Goal: Task Accomplishment & Management: Complete application form

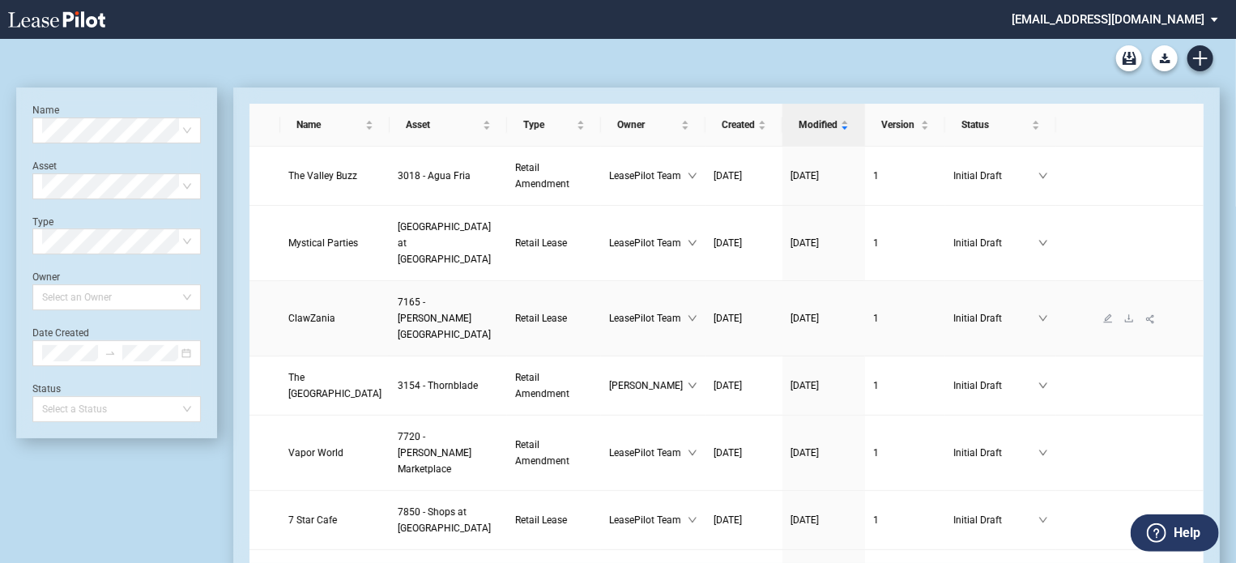
click at [321, 313] on span "ClawZania" at bounding box center [311, 318] width 47 height 11
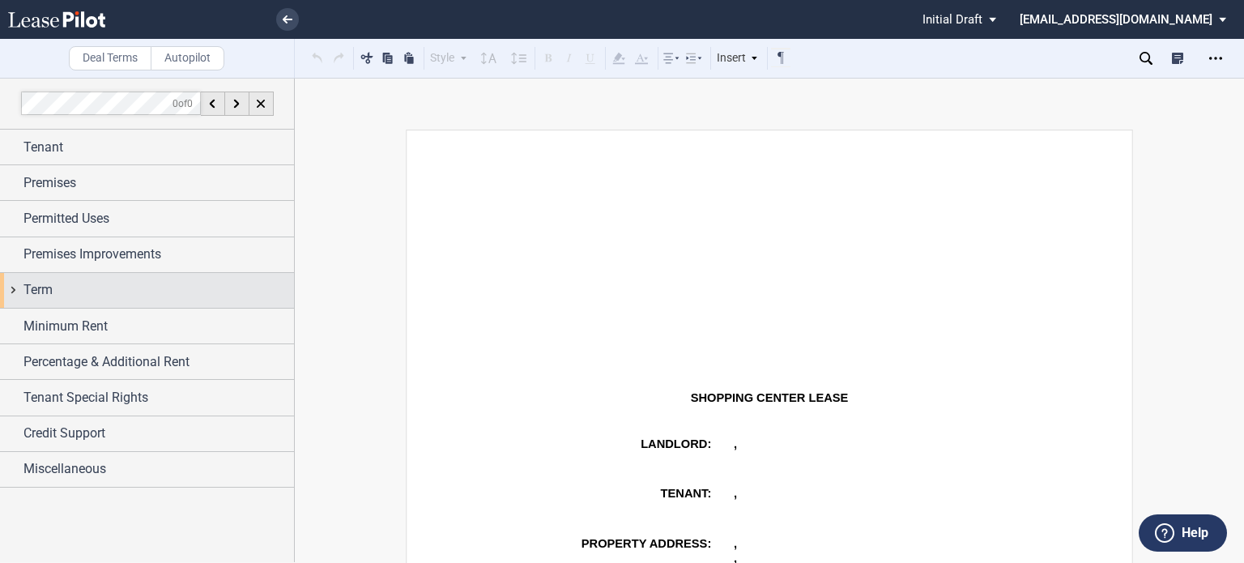
click at [76, 298] on div "Term" at bounding box center [158, 289] width 270 height 19
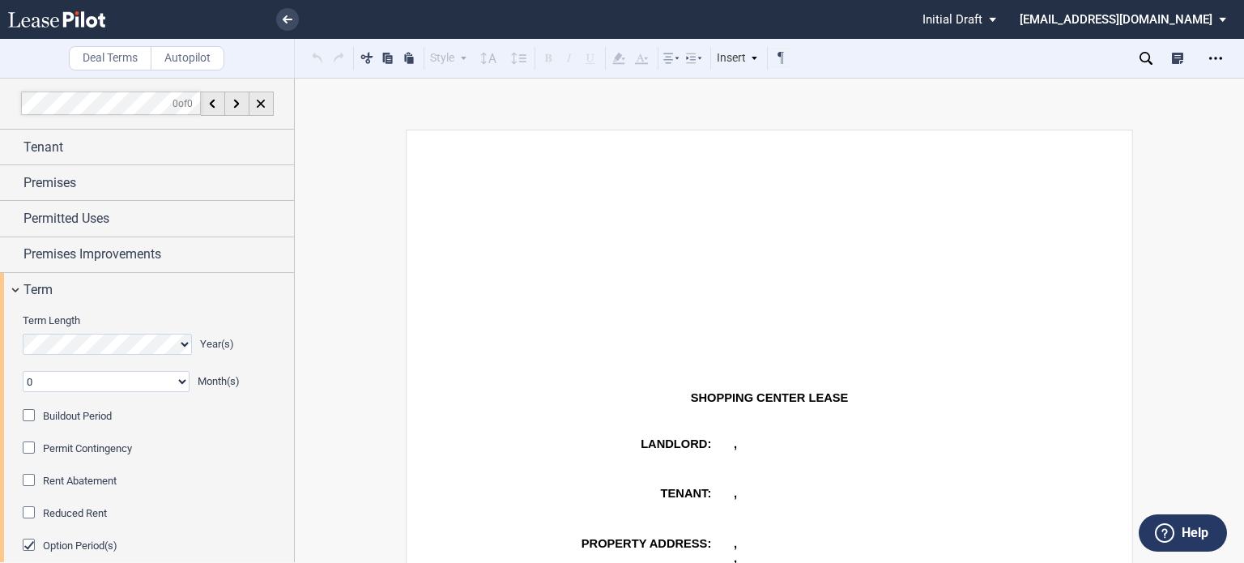
click at [29, 413] on div "Buildout Period" at bounding box center [31, 417] width 16 height 16
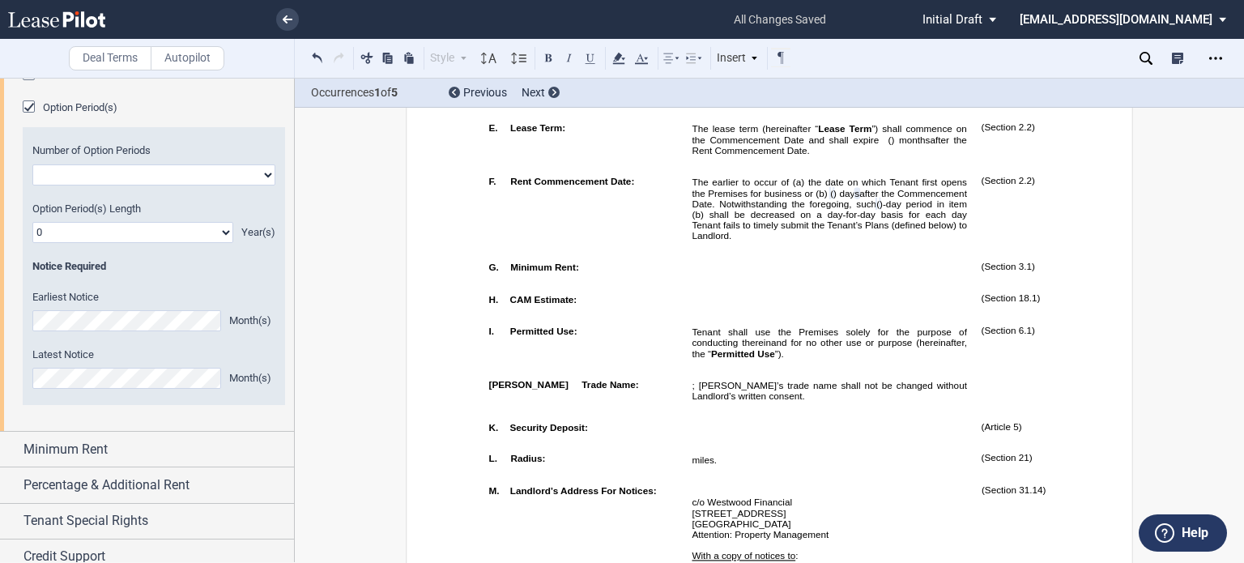
scroll to position [570, 0]
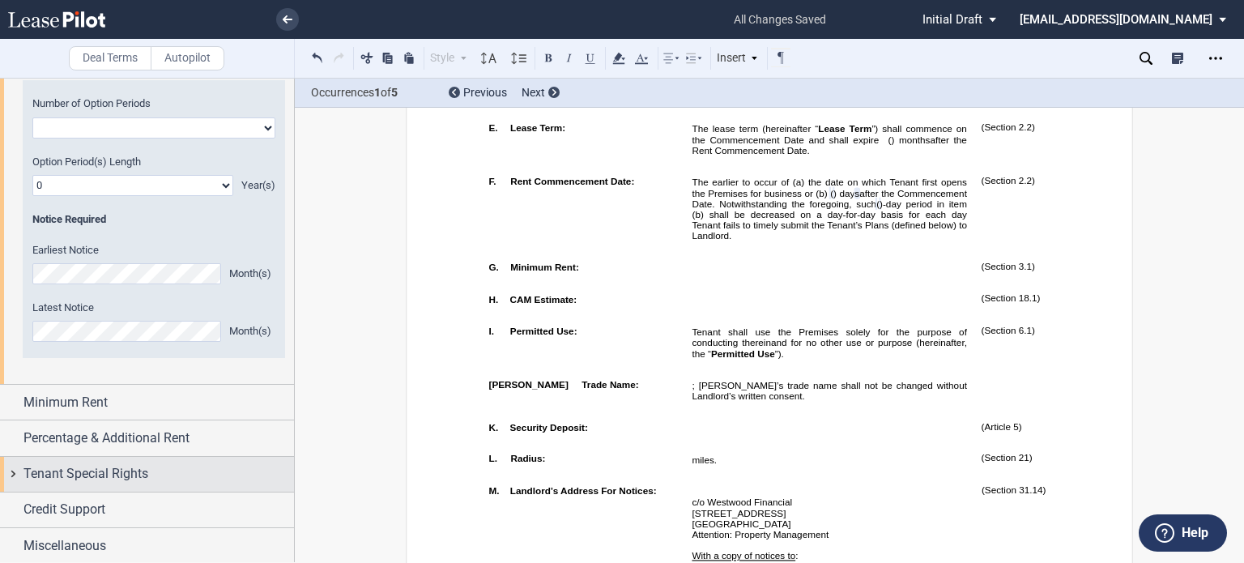
click at [170, 467] on div "Tenant Tenant Information Tenant Trade Name Tenant Name Tenant Type Entity Indi…" at bounding box center [147, 61] width 294 height 1004
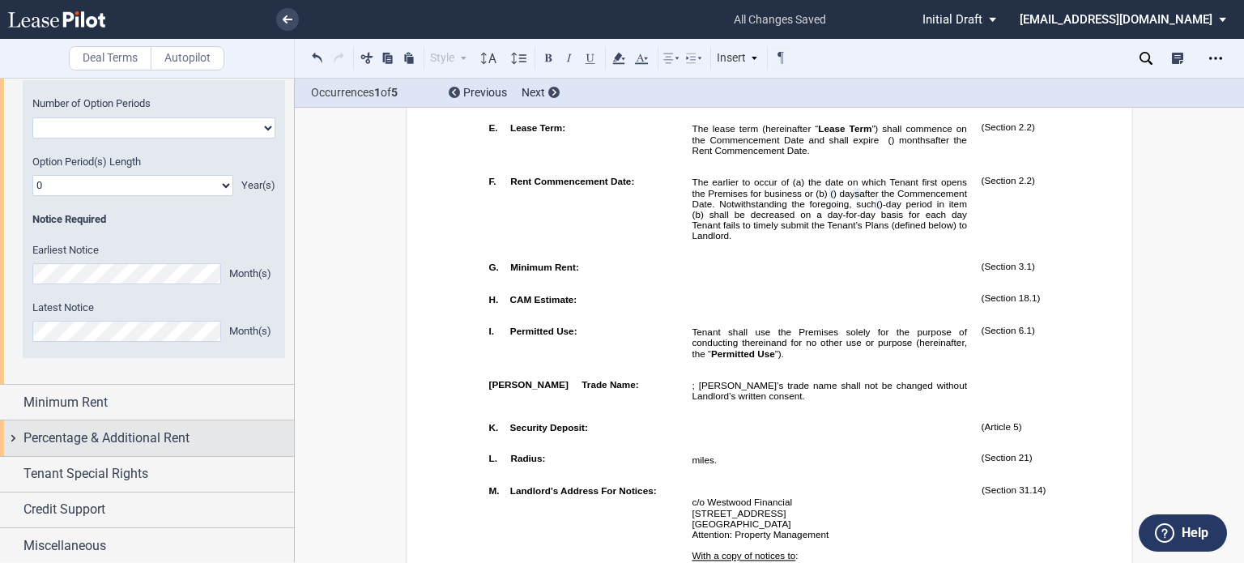
click at [172, 445] on span "Percentage & Additional Rent" at bounding box center [106, 437] width 166 height 19
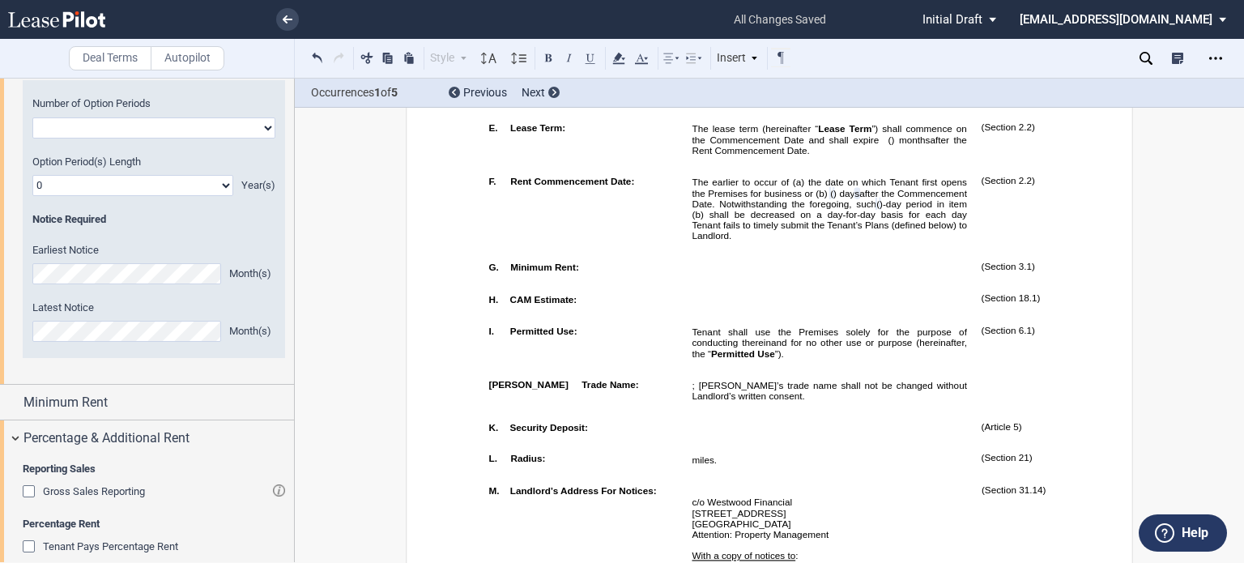
click at [30, 488] on div "Gross Sales Reporting" at bounding box center [31, 493] width 16 height 16
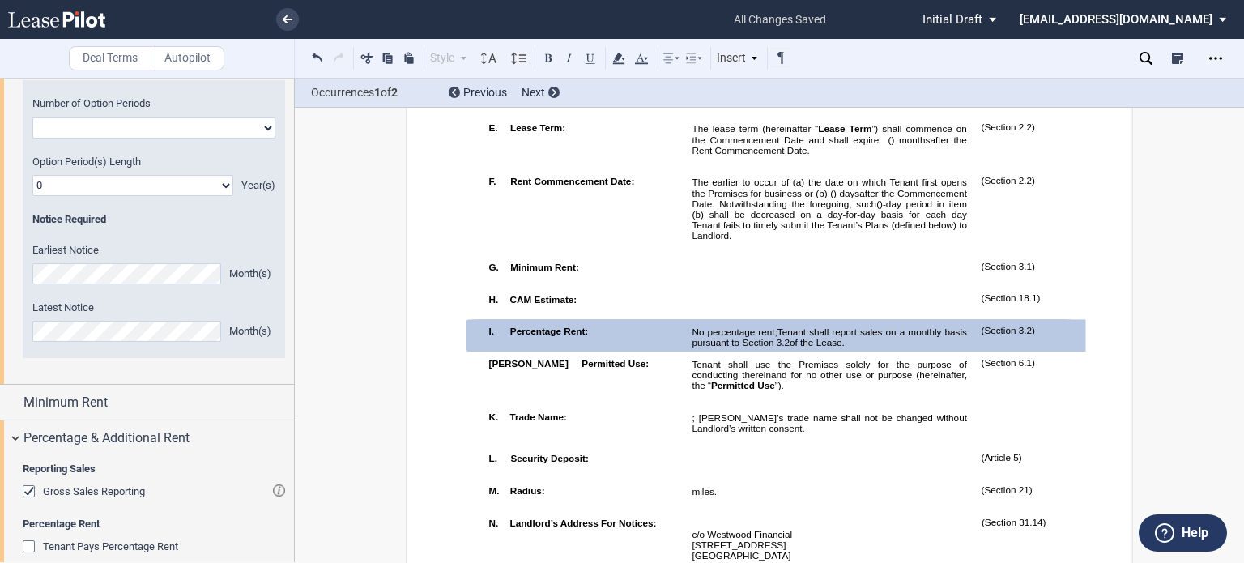
click at [262, 126] on select "One Two" at bounding box center [153, 127] width 243 height 21
select select "1"
click at [32, 117] on select "One Two" at bounding box center [153, 127] width 243 height 21
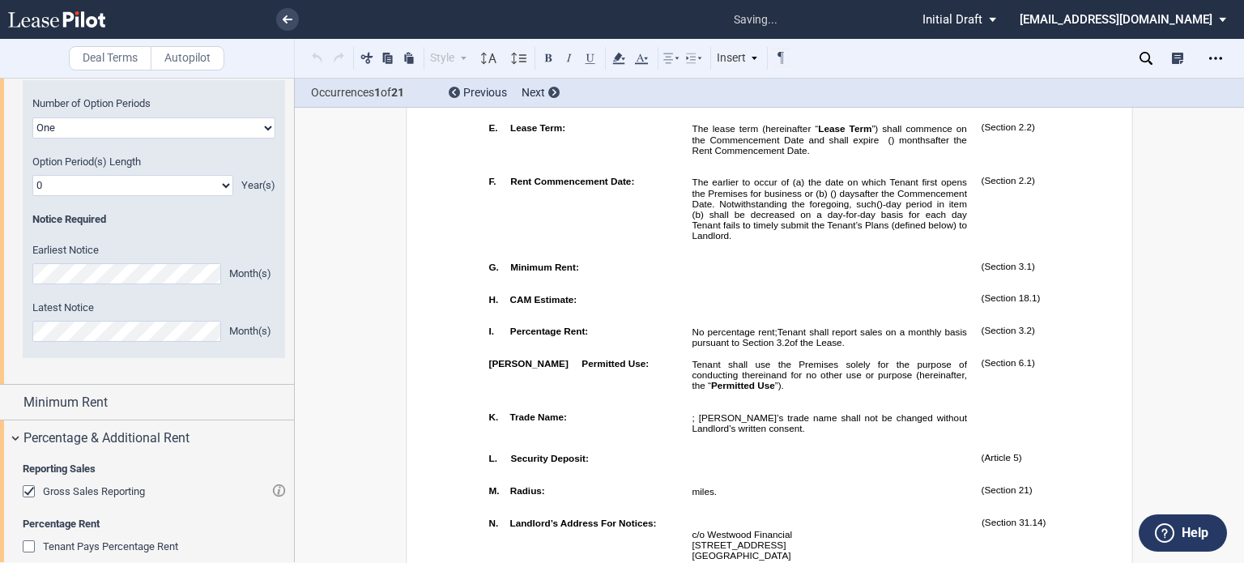
click at [226, 186] on select "0 1 2 3 4 5 6 7 8 9 10 11 12 13 14 15 16 17 18 19 20" at bounding box center [132, 185] width 201 height 21
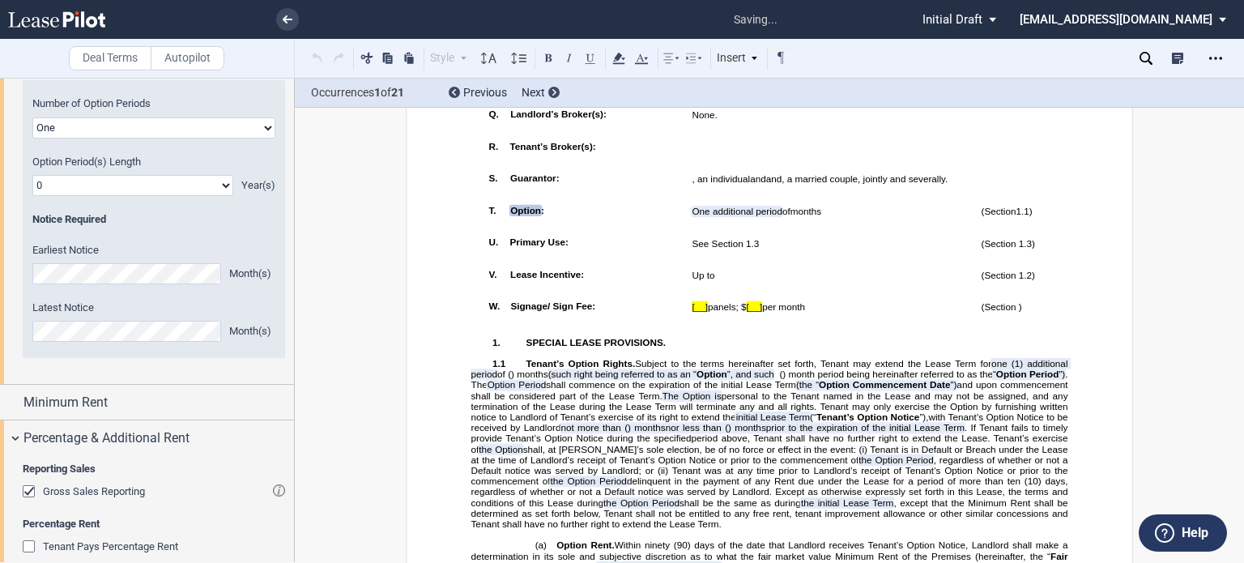
scroll to position [1733, 0]
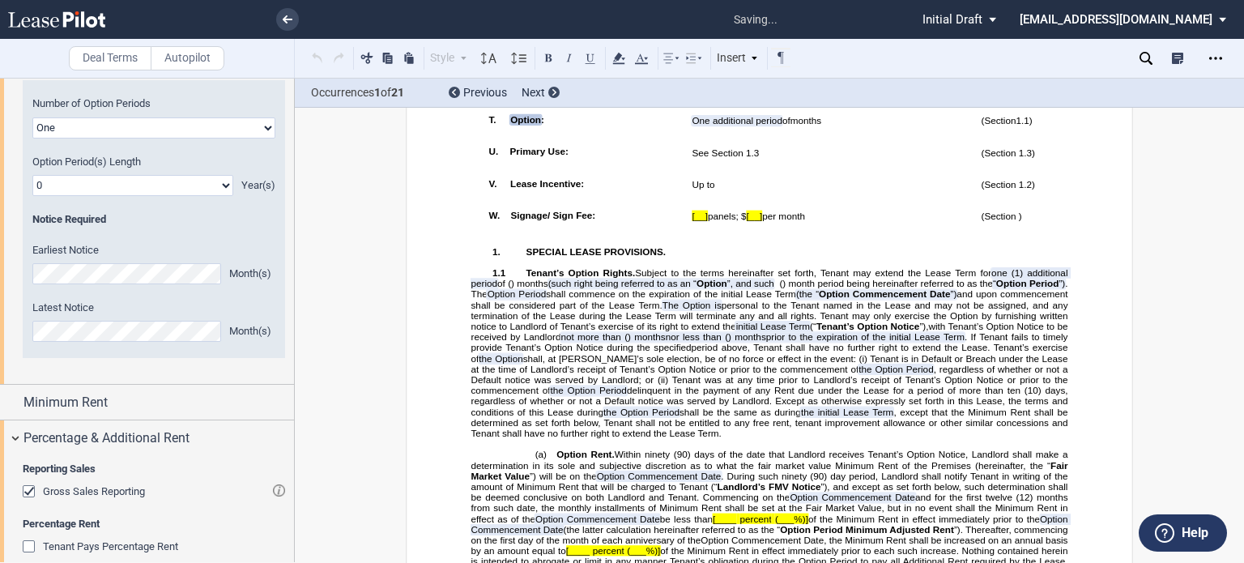
select select "number:5"
click at [32, 175] on select "0 1 2 3 4 5 6 7 8 9 10 11 12 13 14 15 16 17 18 19 20" at bounding box center [132, 185] width 201 height 21
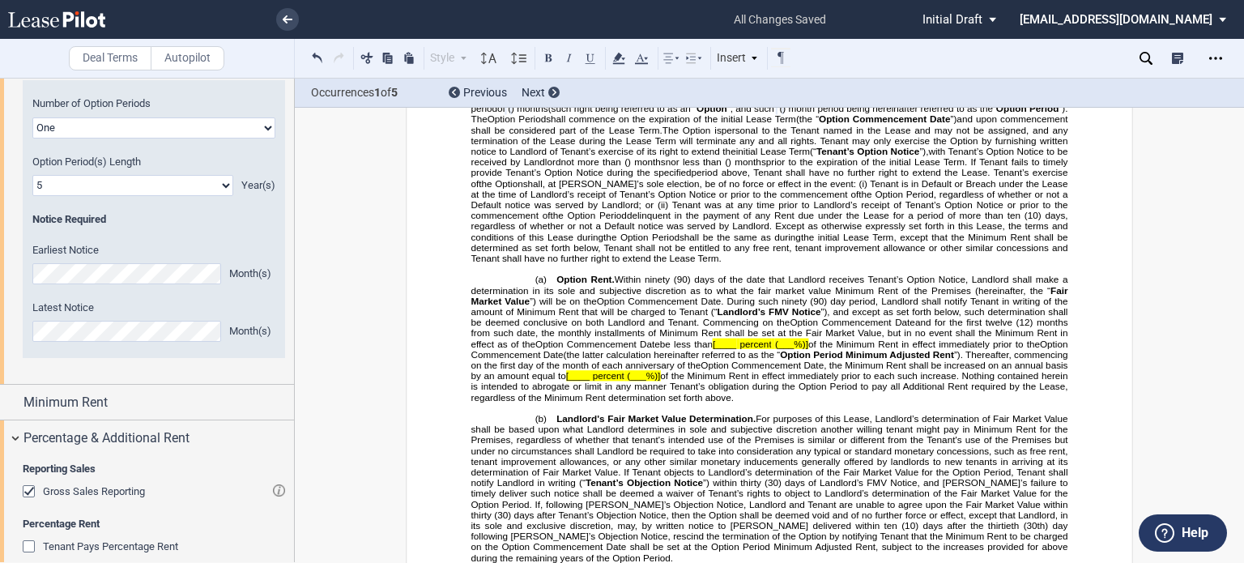
scroll to position [2014, 0]
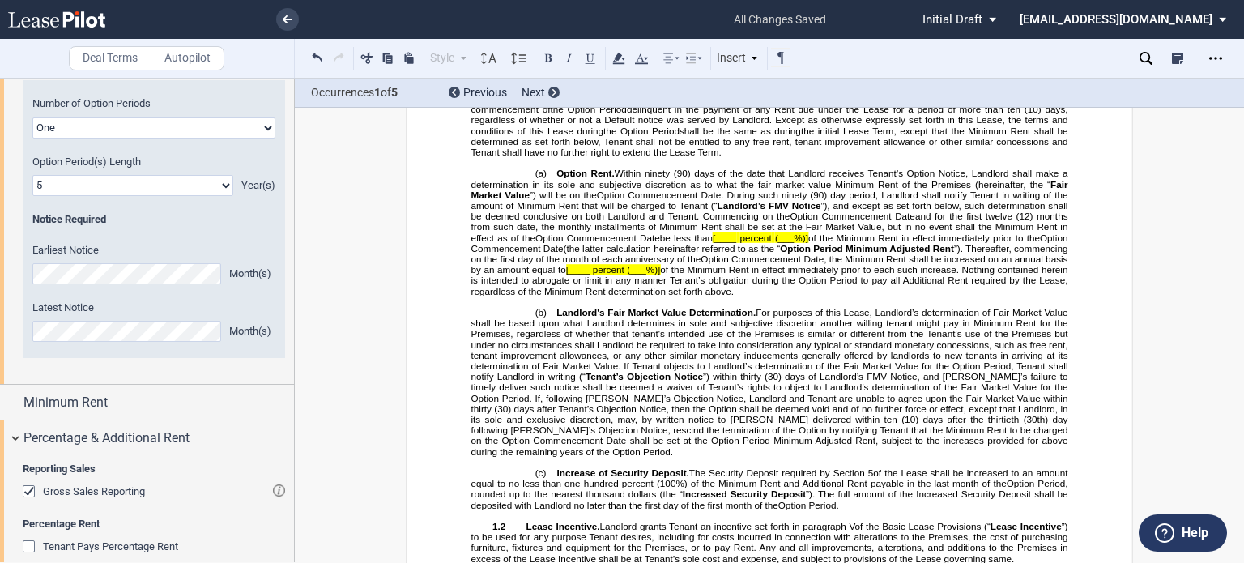
click at [778, 243] on span "(___%)]" at bounding box center [791, 237] width 33 height 11
click at [775, 243] on span "(___%)]" at bounding box center [791, 237] width 33 height 11
drag, startPoint x: 701, startPoint y: 442, endPoint x: 703, endPoint y: 450, distance: 8.5
click at [660, 275] on span "(___%)]" at bounding box center [643, 270] width 33 height 11
click at [713, 243] on span "[____" at bounding box center [724, 237] width 23 height 11
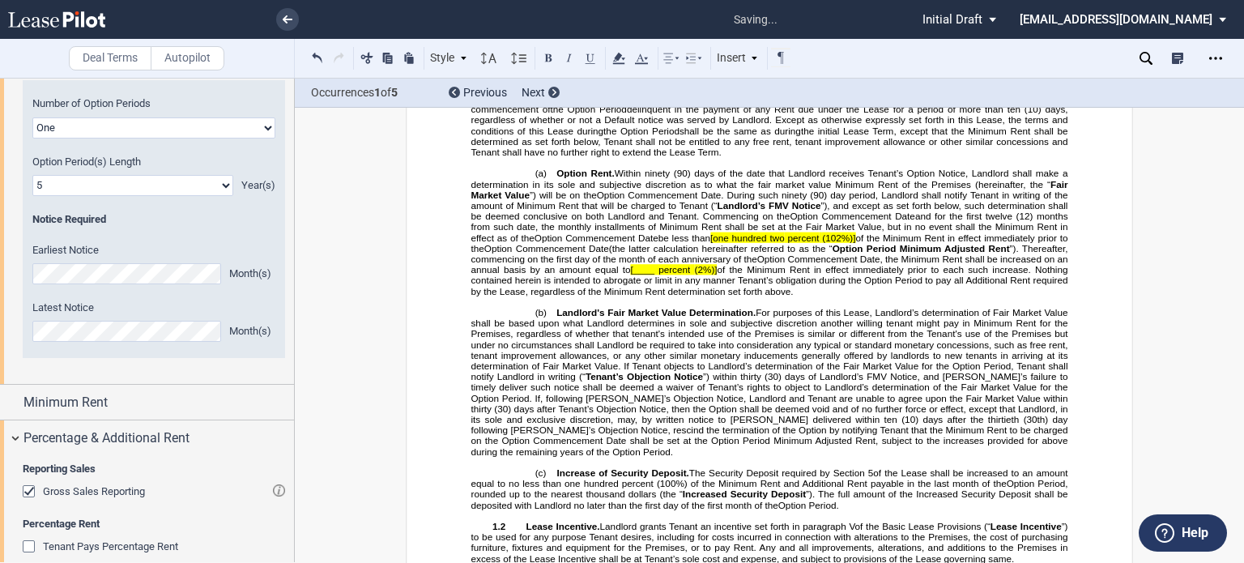
click at [691, 275] on span "[____ percent" at bounding box center [661, 270] width 60 height 11
click at [715, 243] on span "[one hundred two" at bounding box center [747, 237] width 75 height 11
click at [852, 253] on span "Option Period Minimum Adjusted Rent" at bounding box center [921, 248] width 177 height 11
click at [713, 275] on span "(2%)]" at bounding box center [702, 270] width 23 height 11
click at [637, 275] on span "Option Commencement Date, the Minimum Rent shall be increased on an annual basi…" at bounding box center [770, 263] width 599 height 21
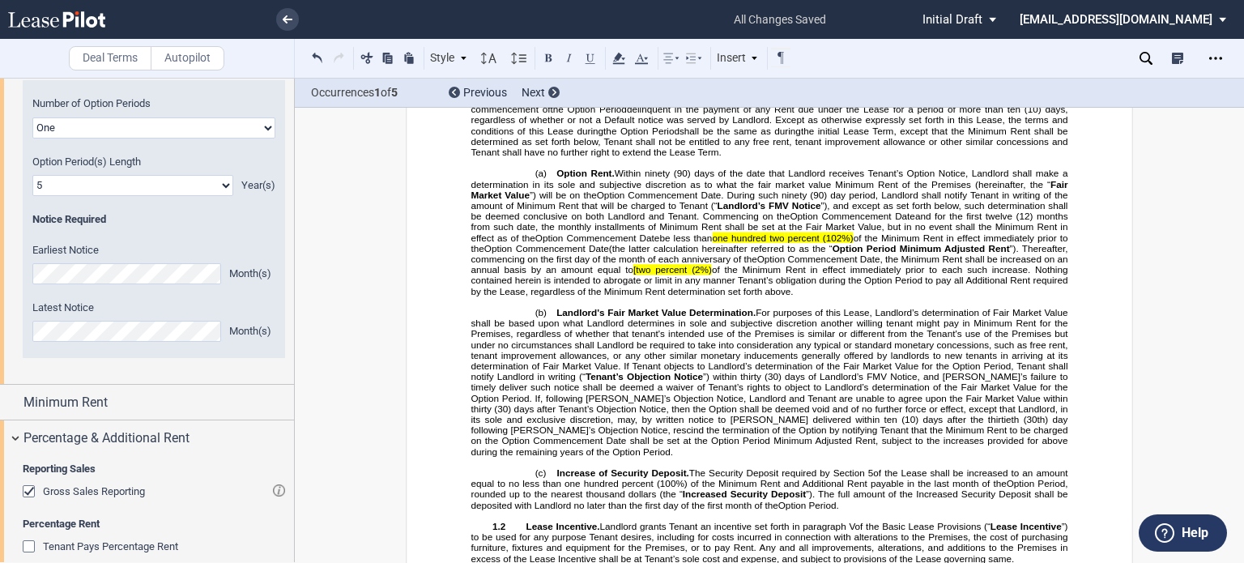
click at [641, 275] on span "[two percent" at bounding box center [659, 270] width 53 height 11
drag, startPoint x: 696, startPoint y: 414, endPoint x: 862, endPoint y: 416, distance: 165.2
click at [862, 253] on span "be less than one hundred two percent (102%) of the Minimum Rent in effect immed…" at bounding box center [770, 243] width 599 height 20
click at [617, 58] on use at bounding box center [618, 58] width 12 height 11
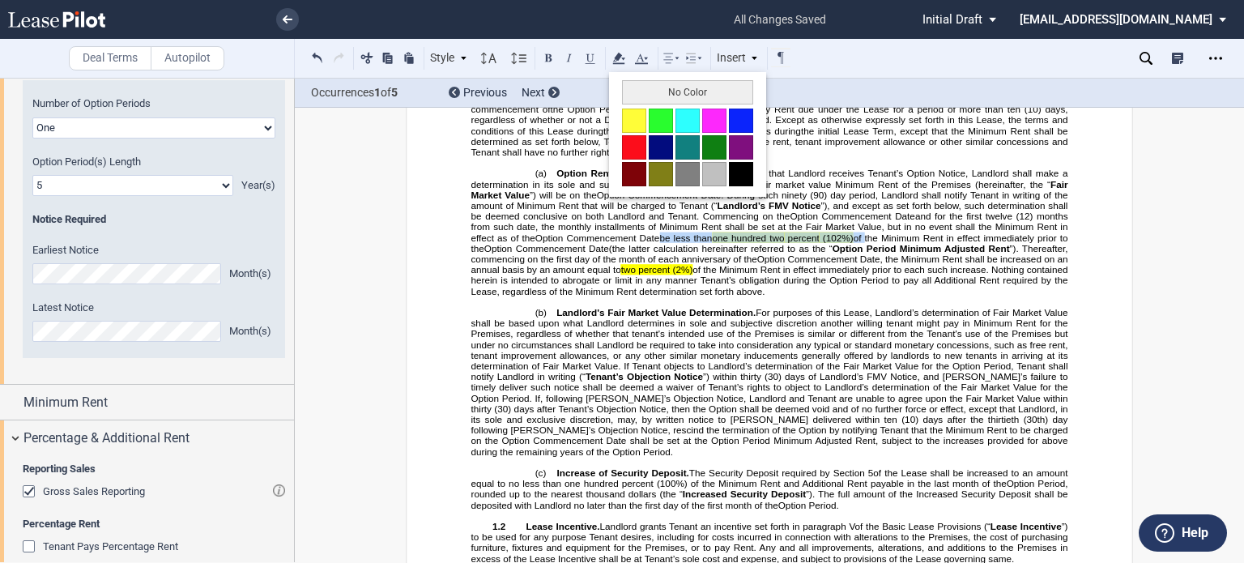
drag, startPoint x: 628, startPoint y: 97, endPoint x: 619, endPoint y: 114, distance: 19.6
click at [628, 97] on button "No Color" at bounding box center [687, 92] width 131 height 24
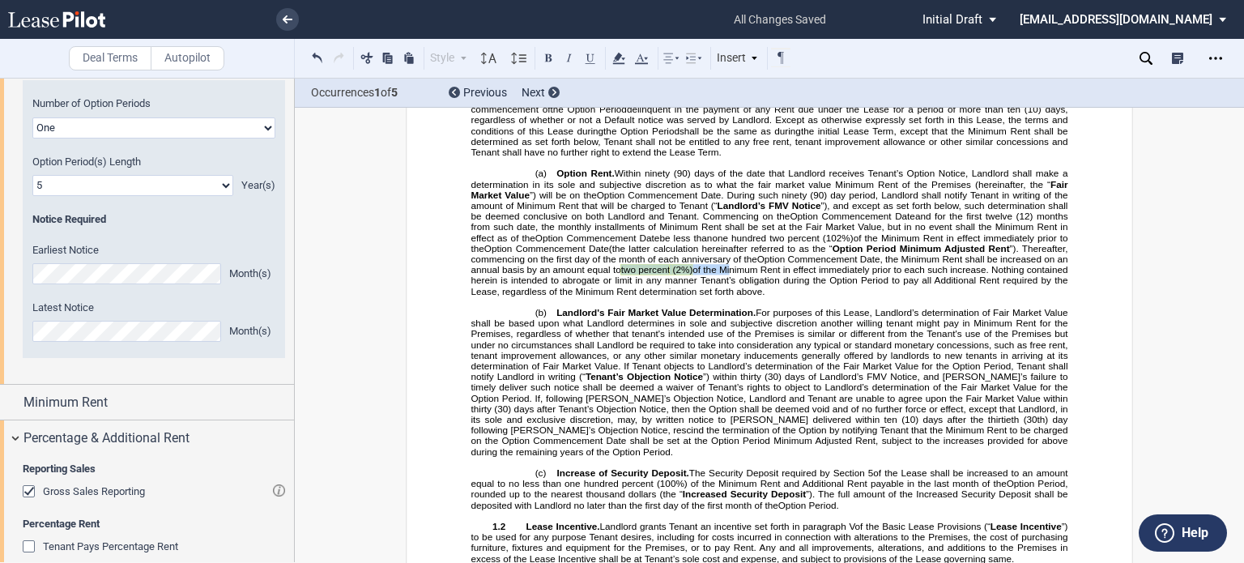
drag, startPoint x: 632, startPoint y: 448, endPoint x: 756, endPoint y: 445, distance: 124.7
click at [756, 296] on span "Option Commencement Date, the Minimum Rent shall be increased on an annual basi…" at bounding box center [770, 275] width 599 height 42
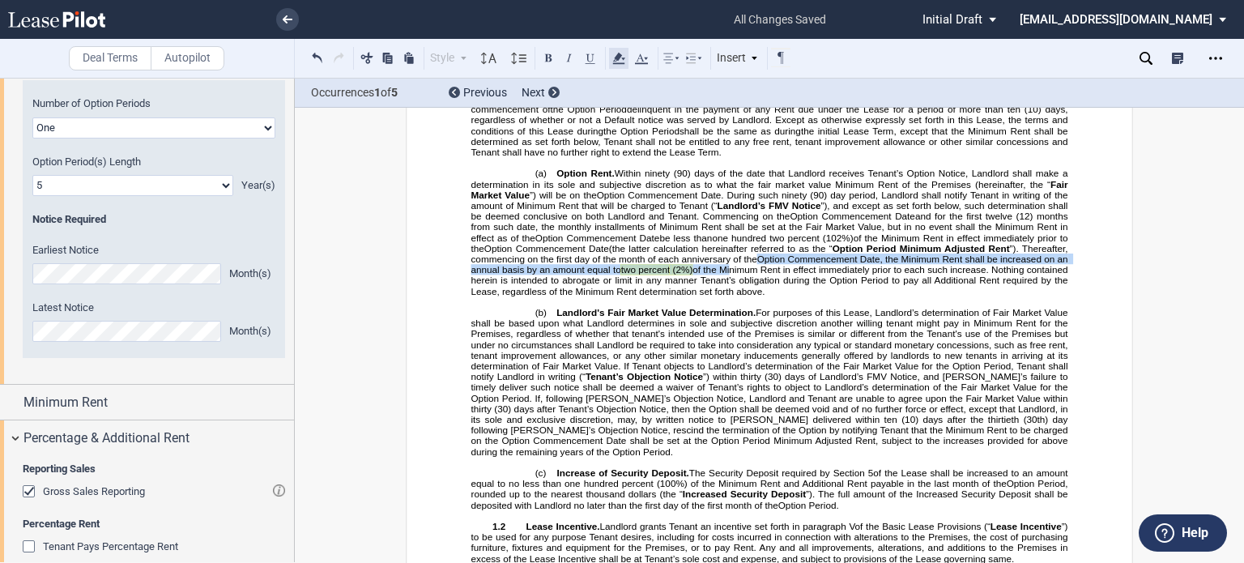
click at [620, 52] on icon at bounding box center [618, 58] width 19 height 19
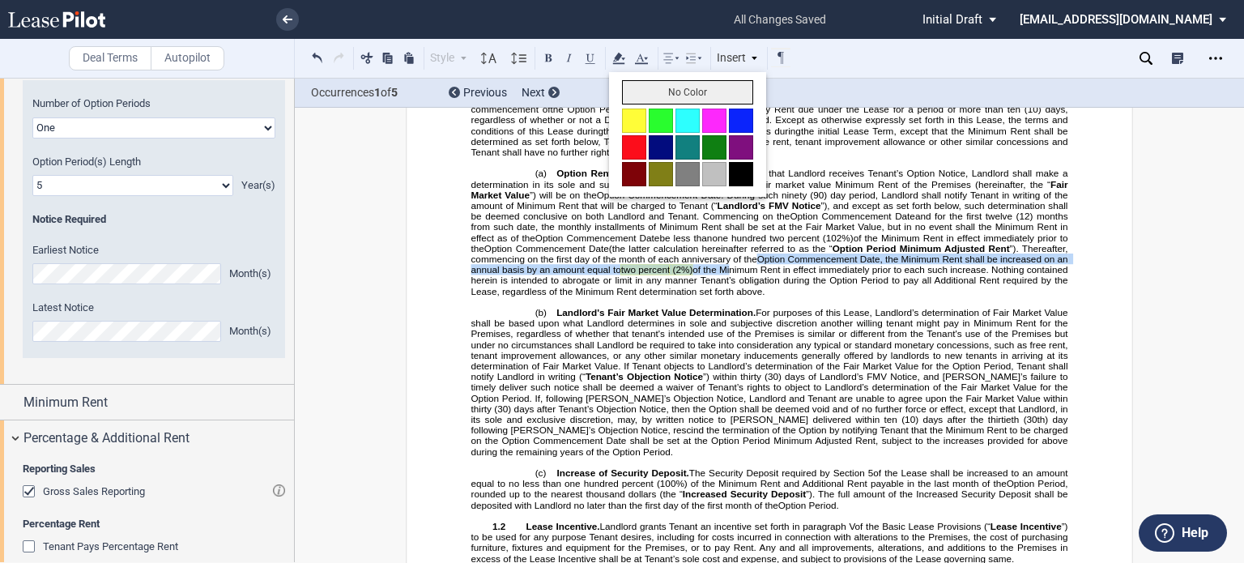
click at [626, 93] on button "No Color" at bounding box center [687, 92] width 131 height 24
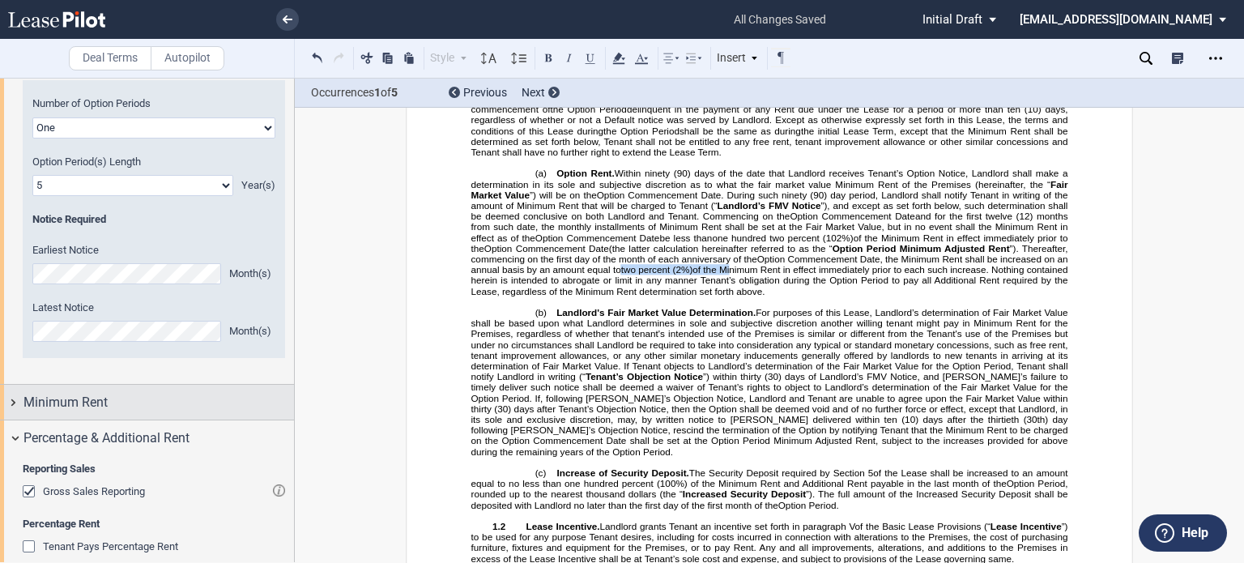
click at [190, 404] on div "Minimum Rent" at bounding box center [158, 402] width 270 height 19
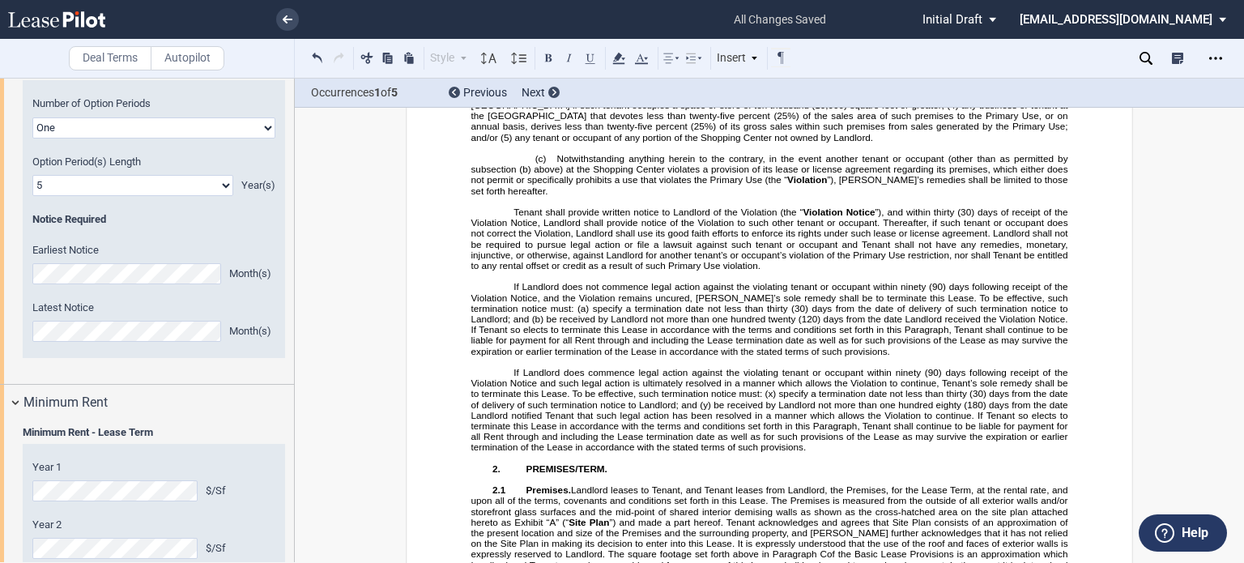
scroll to position [0, 0]
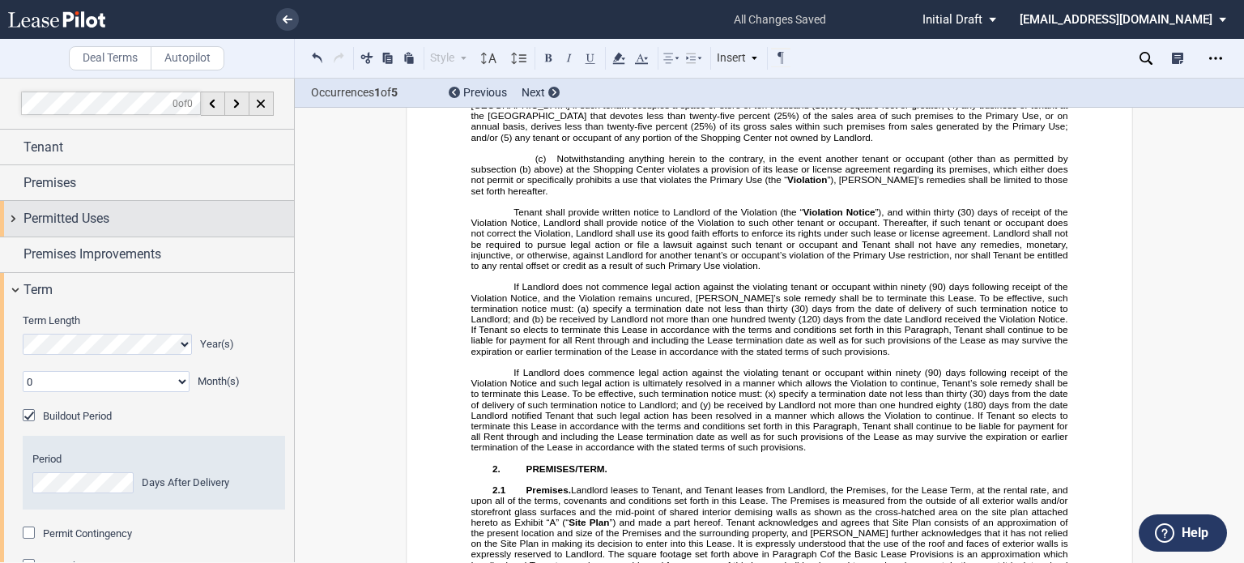
click at [152, 222] on div "Permitted Uses" at bounding box center [158, 218] width 270 height 19
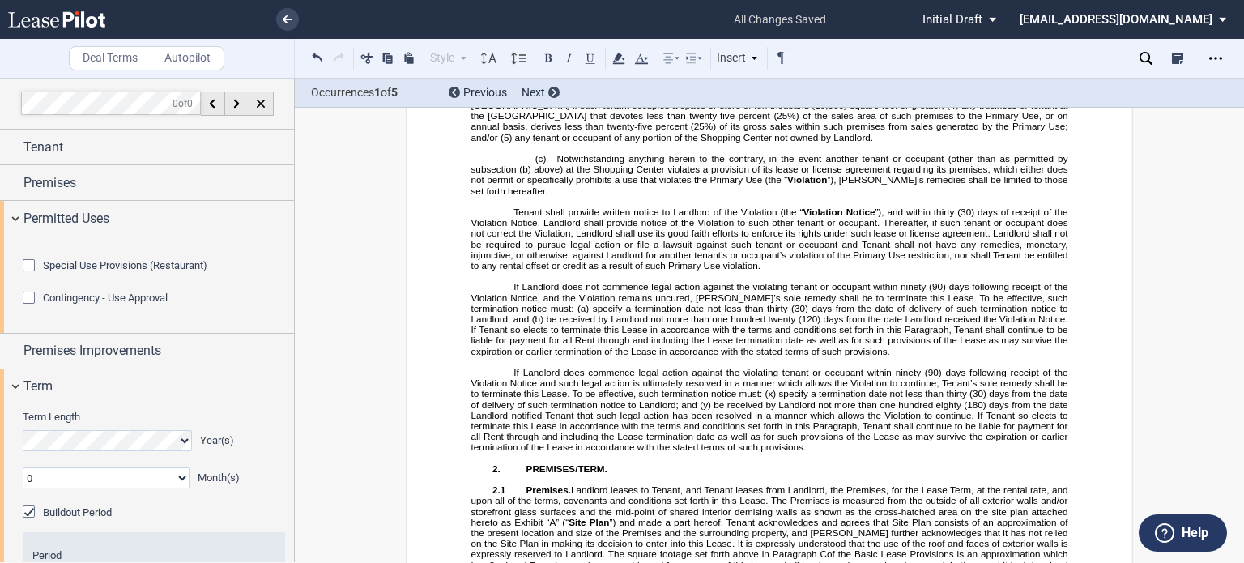
click at [30, 308] on div "Contingency - Use Approval" at bounding box center [31, 300] width 16 height 16
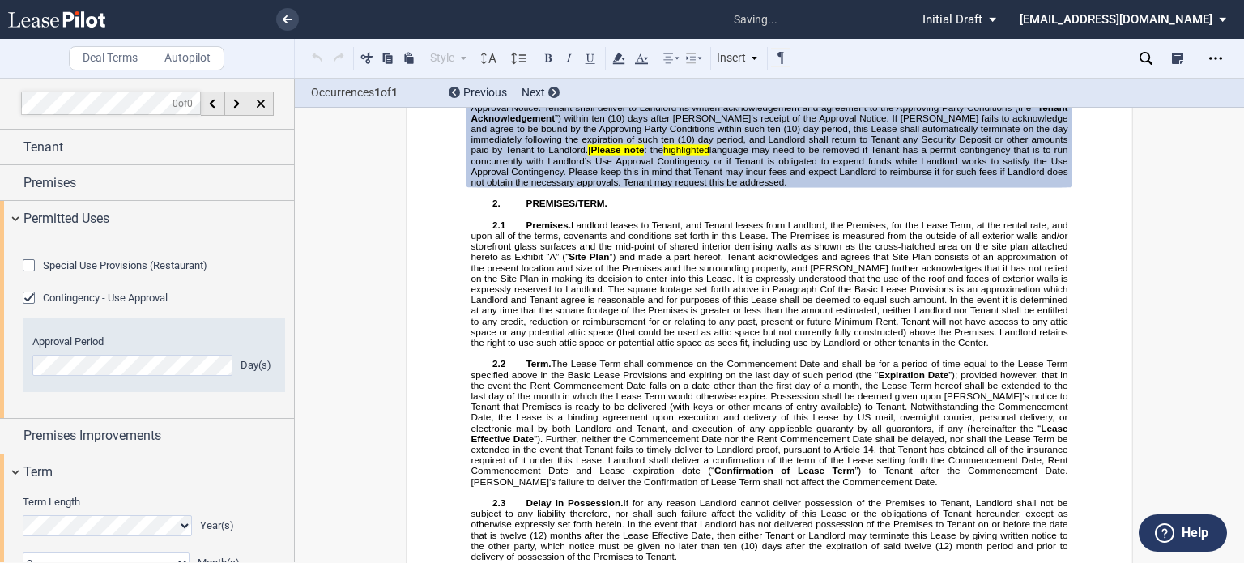
scroll to position [3285, 0]
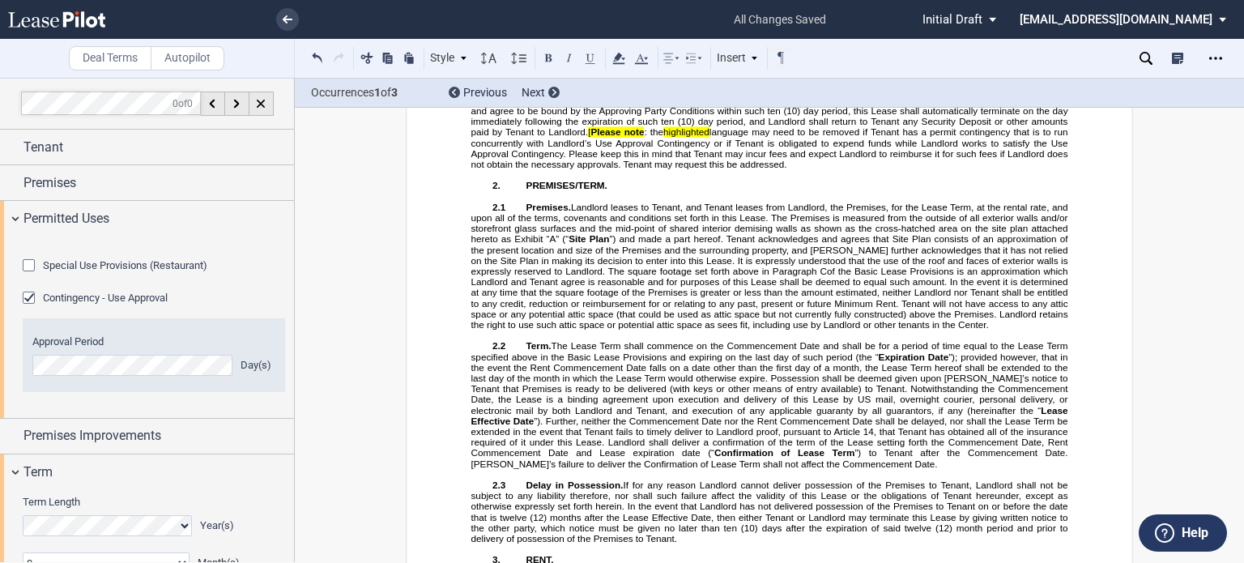
drag, startPoint x: 509, startPoint y: 375, endPoint x: 727, endPoint y: 407, distance: 221.0
click at [727, 170] on p "If any of the Approving Parties impose any terms or conditions on Landlord and/…" at bounding box center [769, 116] width 597 height 107
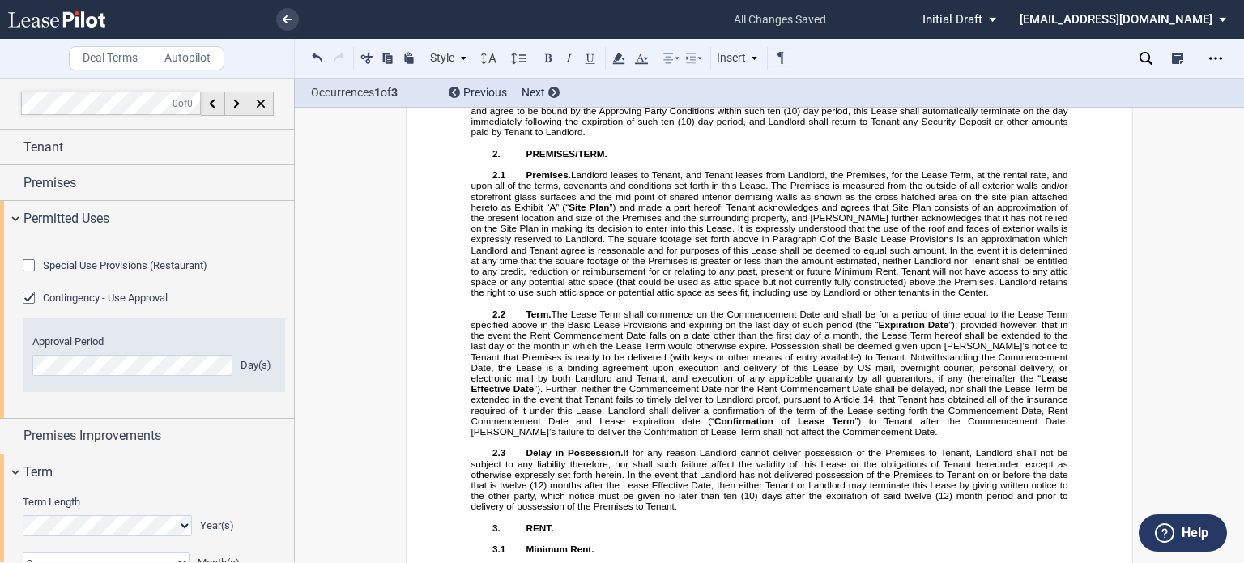
drag, startPoint x: 1003, startPoint y: 212, endPoint x: 808, endPoint y: 236, distance: 195.8
click at [808, 52] on span "following the Lease Effective Date (the “ Approval Period ”) and upon terms and…" at bounding box center [770, 15] width 599 height 74
click at [619, 61] on icon at bounding box center [618, 58] width 19 height 19
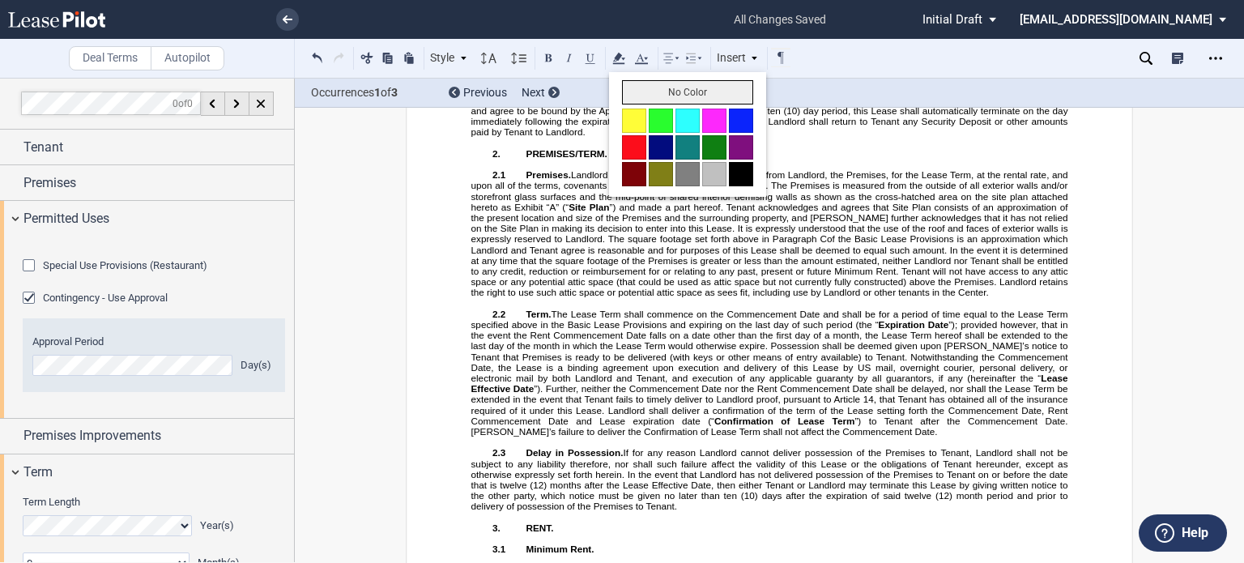
click at [635, 93] on button "No Color" at bounding box center [687, 92] width 131 height 24
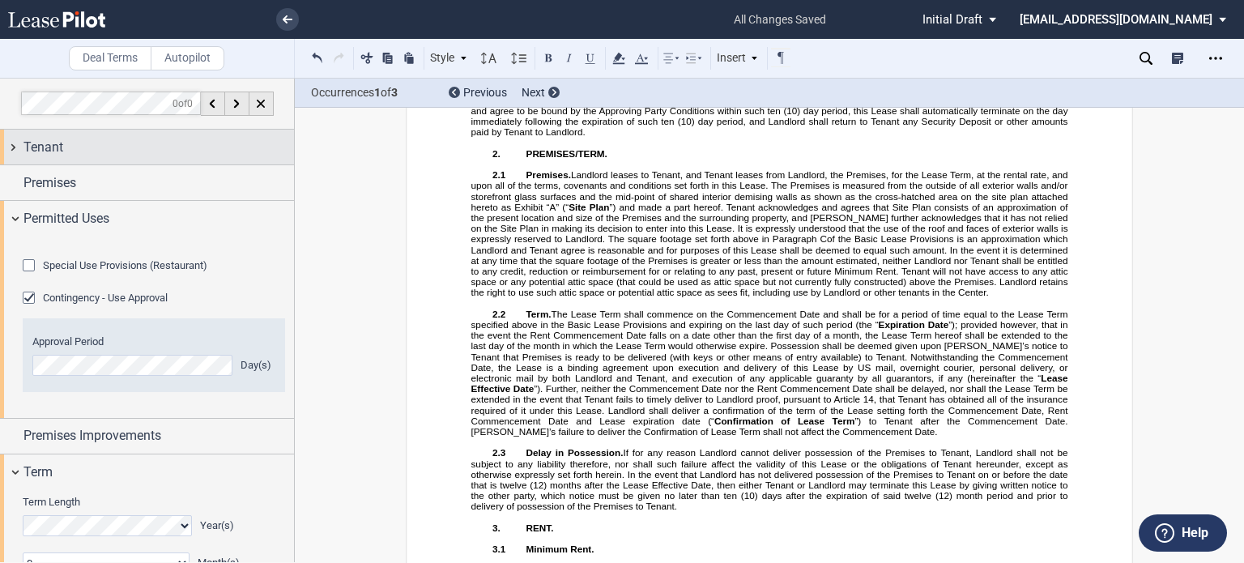
click at [78, 139] on div "Tenant" at bounding box center [158, 147] width 270 height 19
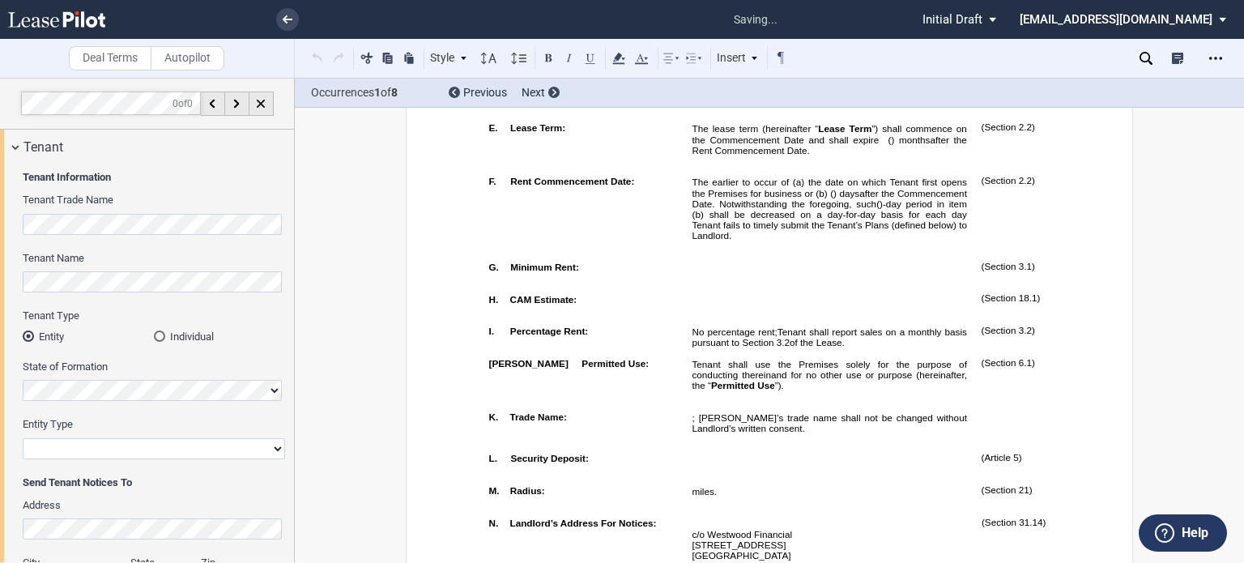
scroll to position [256, 0]
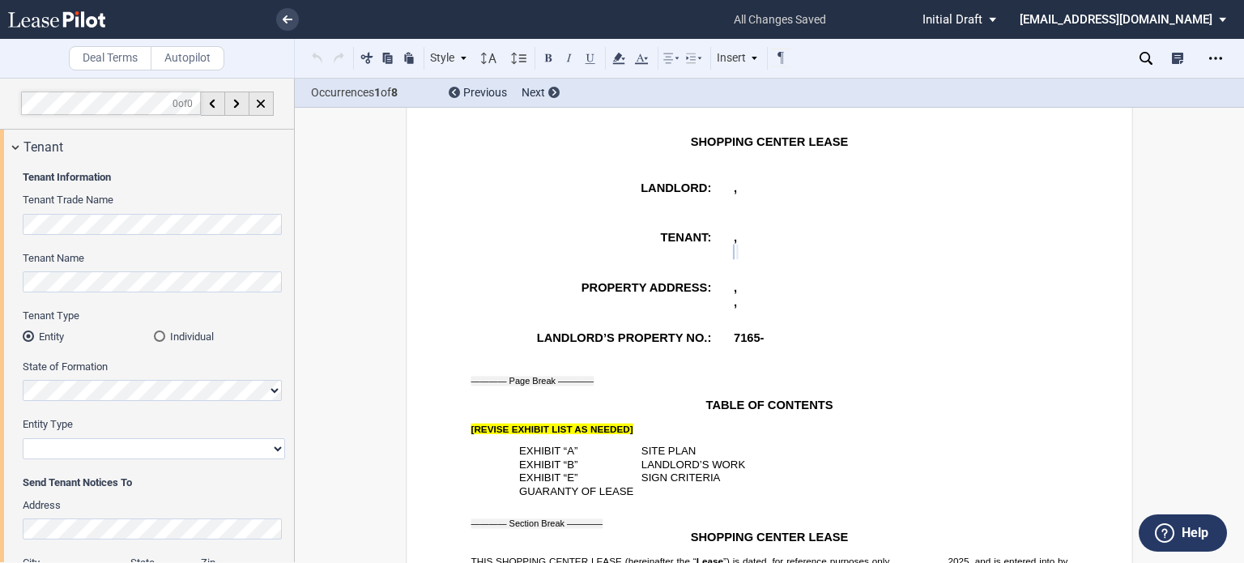
click at [275, 446] on select "Corporation Limited Liability Company General Partnership Limited Partnership O…" at bounding box center [154, 448] width 262 height 21
select select "limited liability company"
click at [23, 438] on select "Corporation Limited Liability Company General Partnership Limited Partnership O…" at bounding box center [154, 448] width 262 height 21
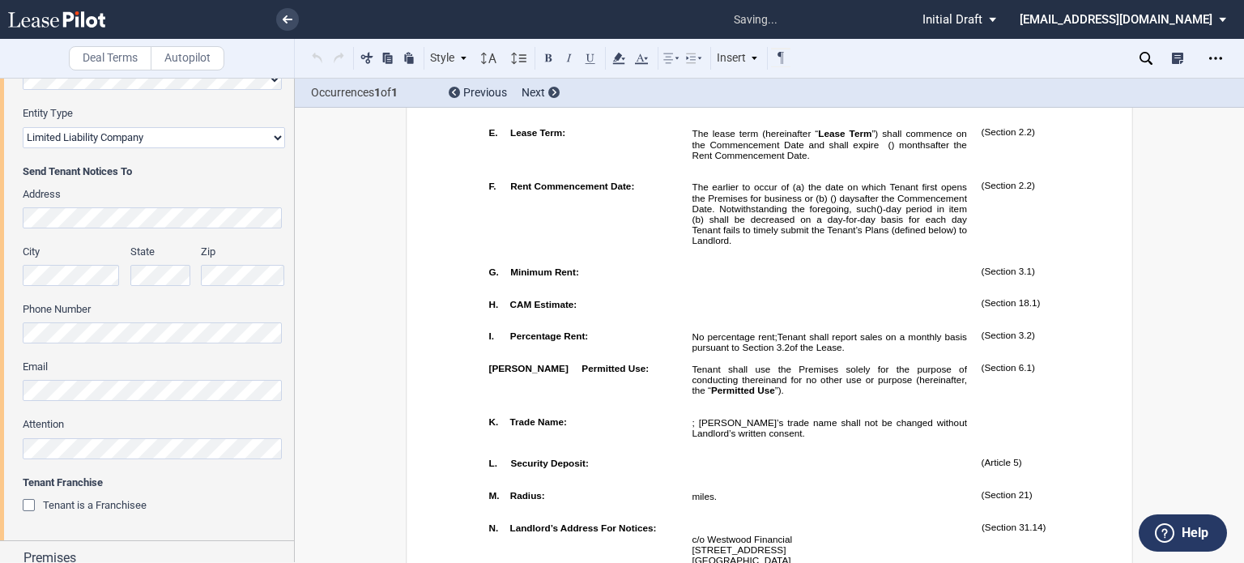
scroll to position [1477, 0]
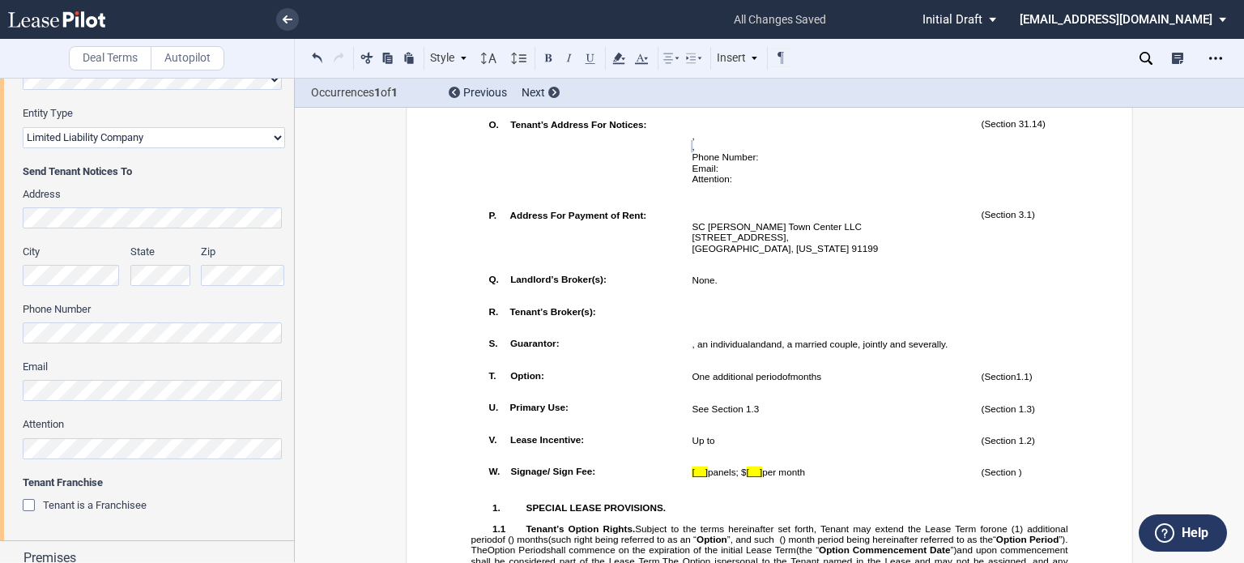
click at [29, 501] on div "Tenant is a Franchisee" at bounding box center [31, 507] width 16 height 16
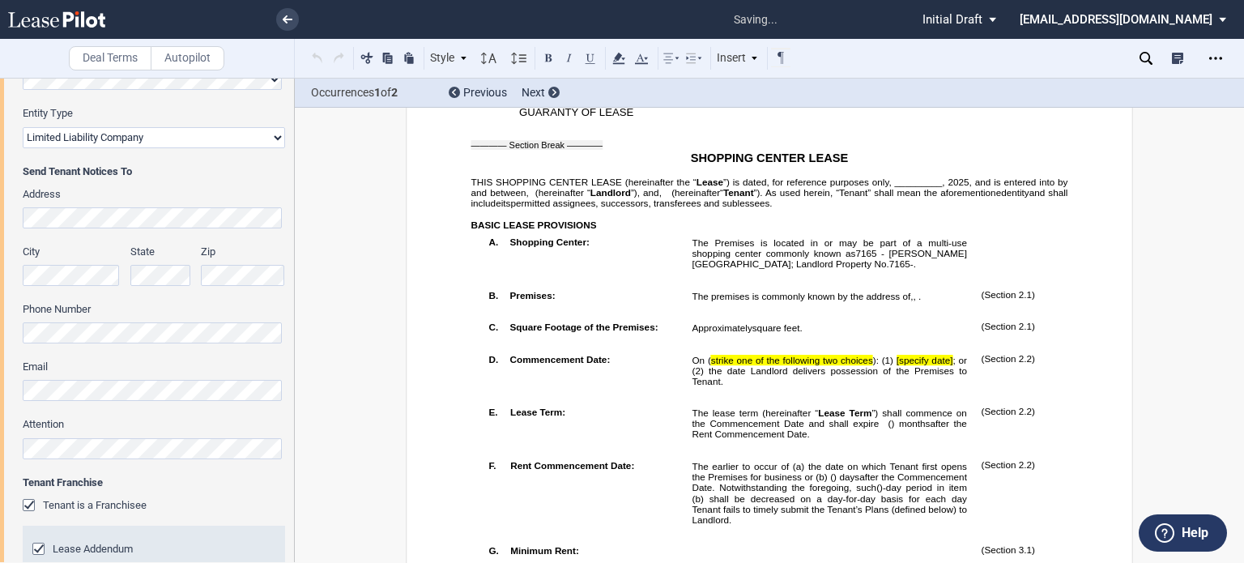
scroll to position [500, 0]
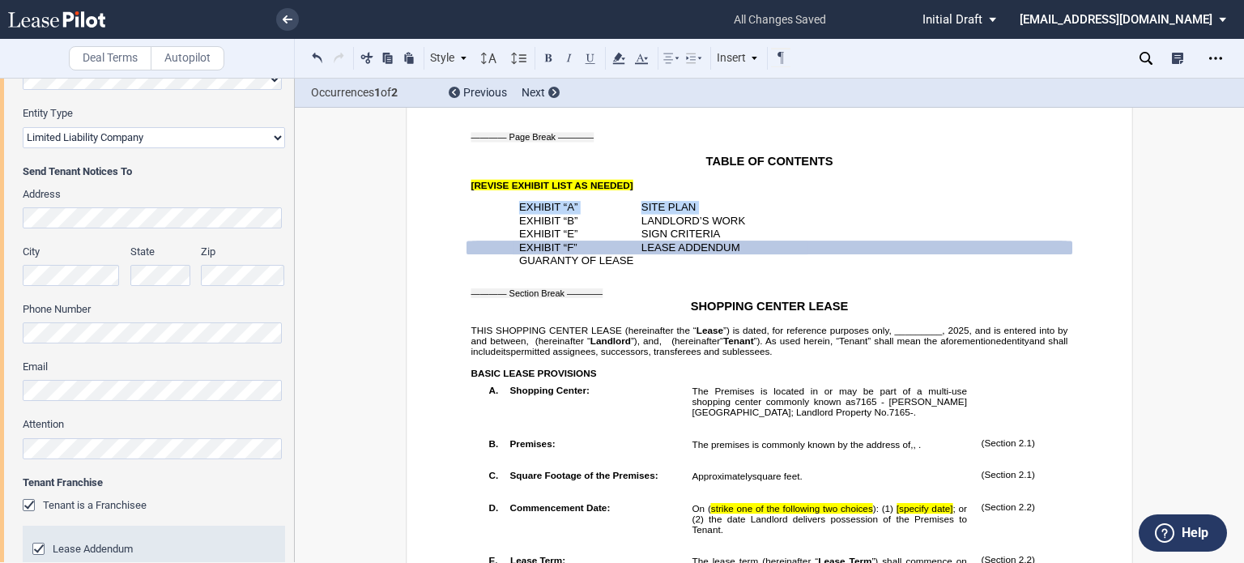
drag, startPoint x: 295, startPoint y: 178, endPoint x: 294, endPoint y: 192, distance: 13.8
click at [294, 192] on div "Deal Terms Autopilot Style A. Paragraph 1. Section/Article 1.1 Subsection (a) S…" at bounding box center [622, 320] width 1244 height 485
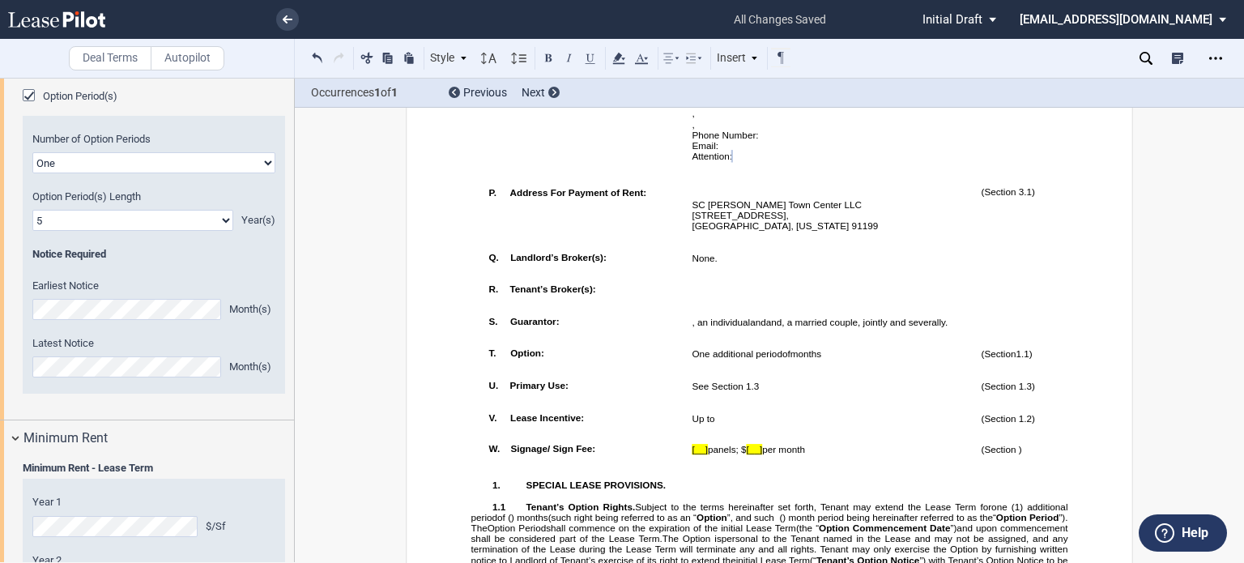
scroll to position [2293, 0]
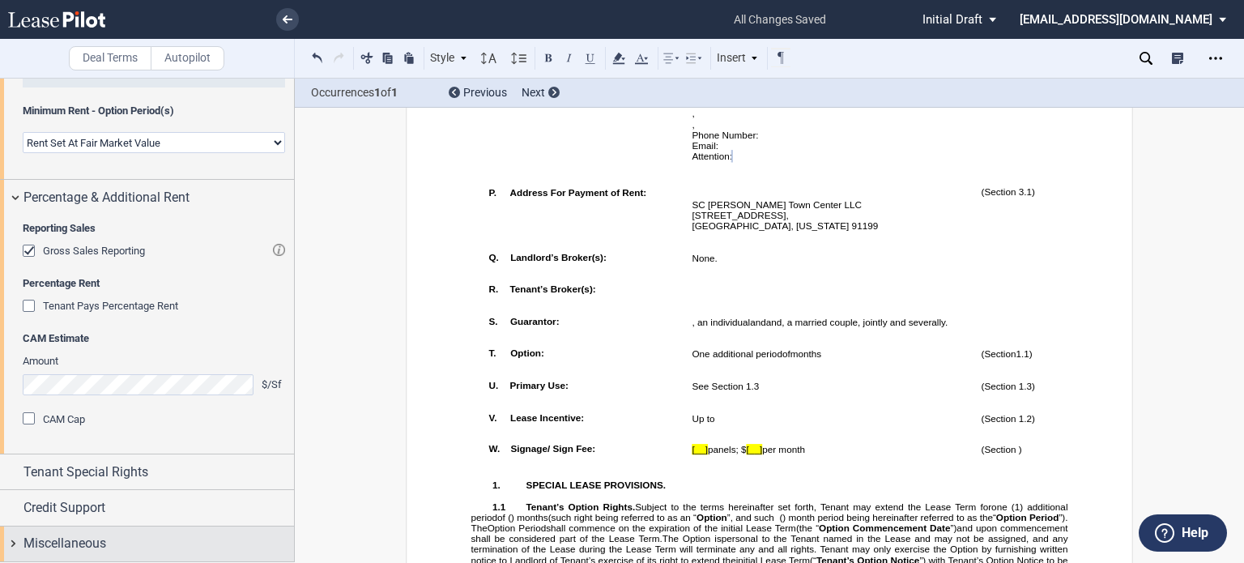
click at [130, 541] on div "Miscellaneous" at bounding box center [158, 543] width 270 height 19
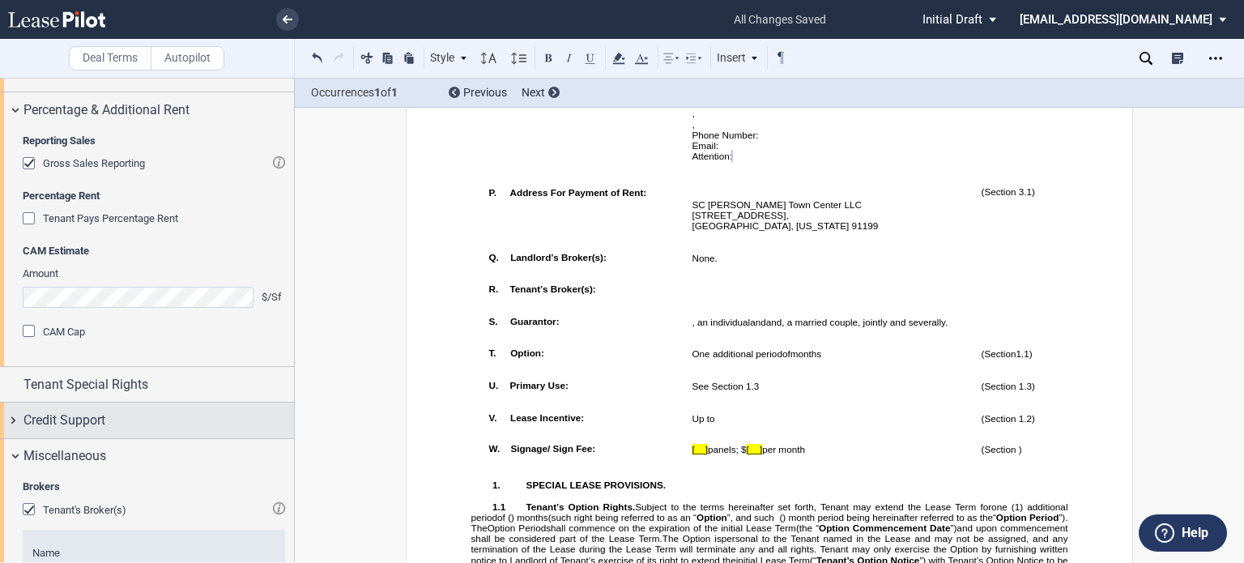
click at [125, 430] on div "Credit Support" at bounding box center [158, 420] width 270 height 19
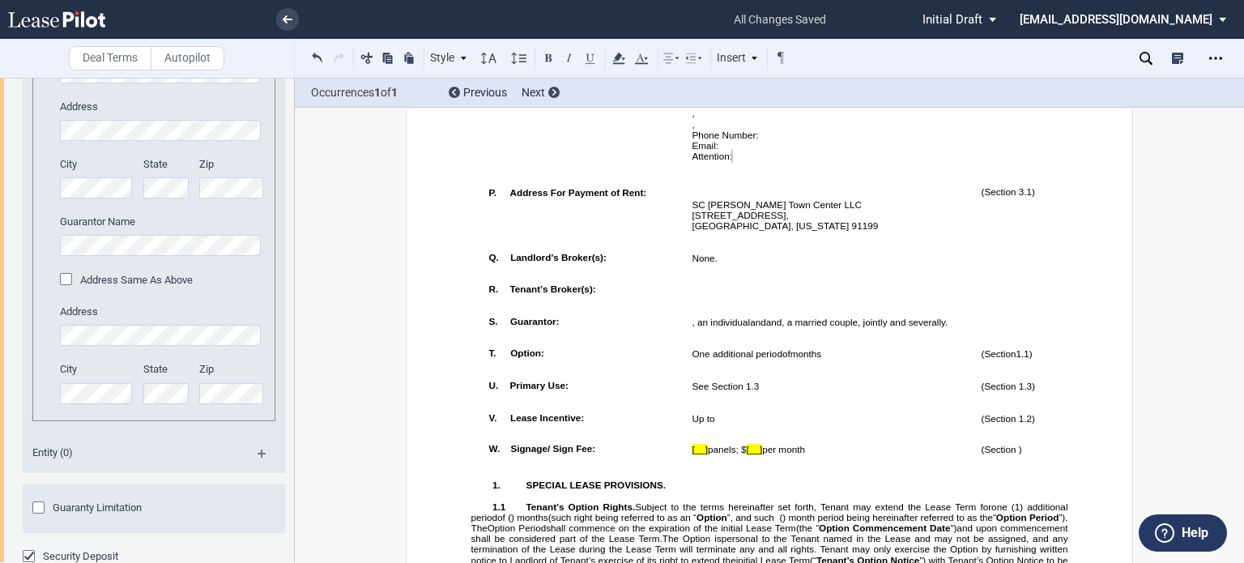
scroll to position [3143, 0]
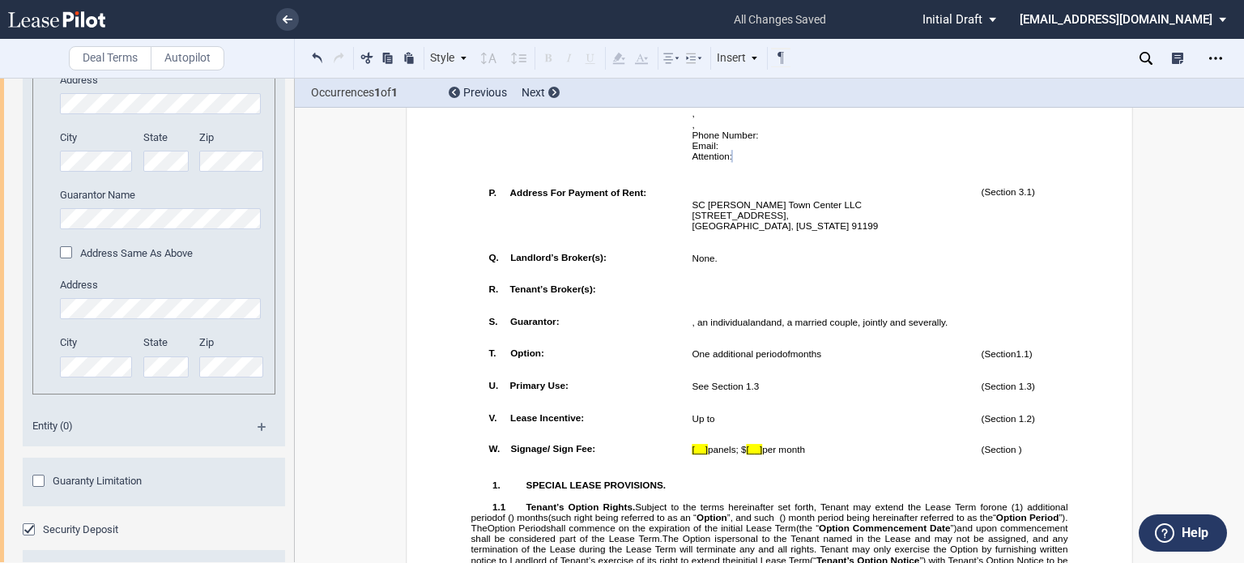
click at [57, 132] on div "Married Couple 1 Guarantor Name Address City State Zip" at bounding box center [154, 186] width 220 height 414
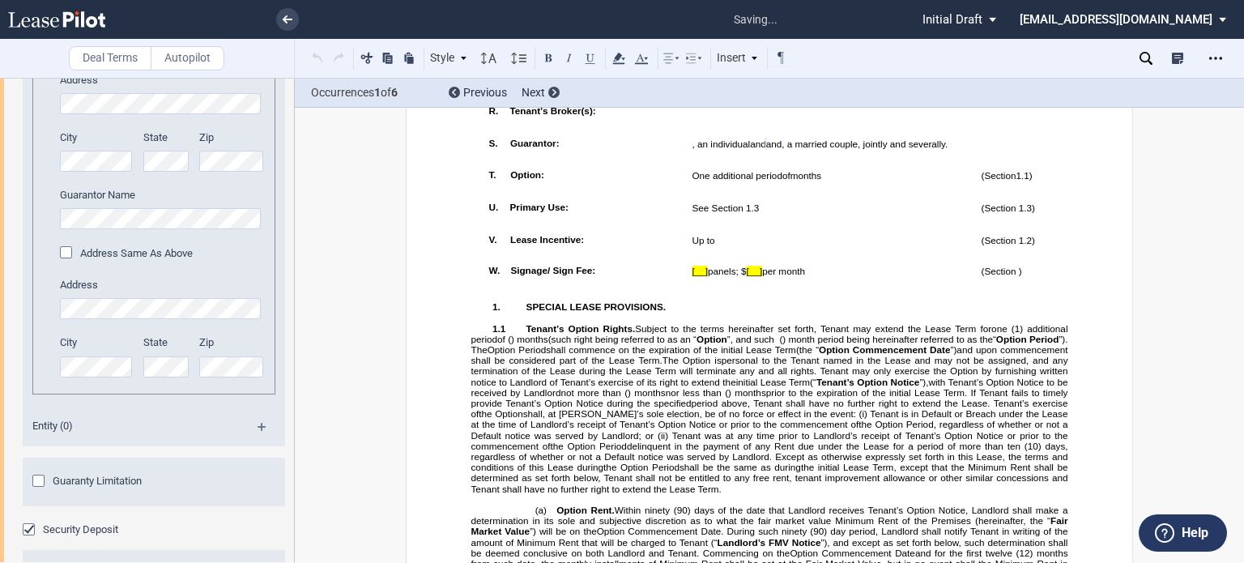
scroll to position [1702, 0]
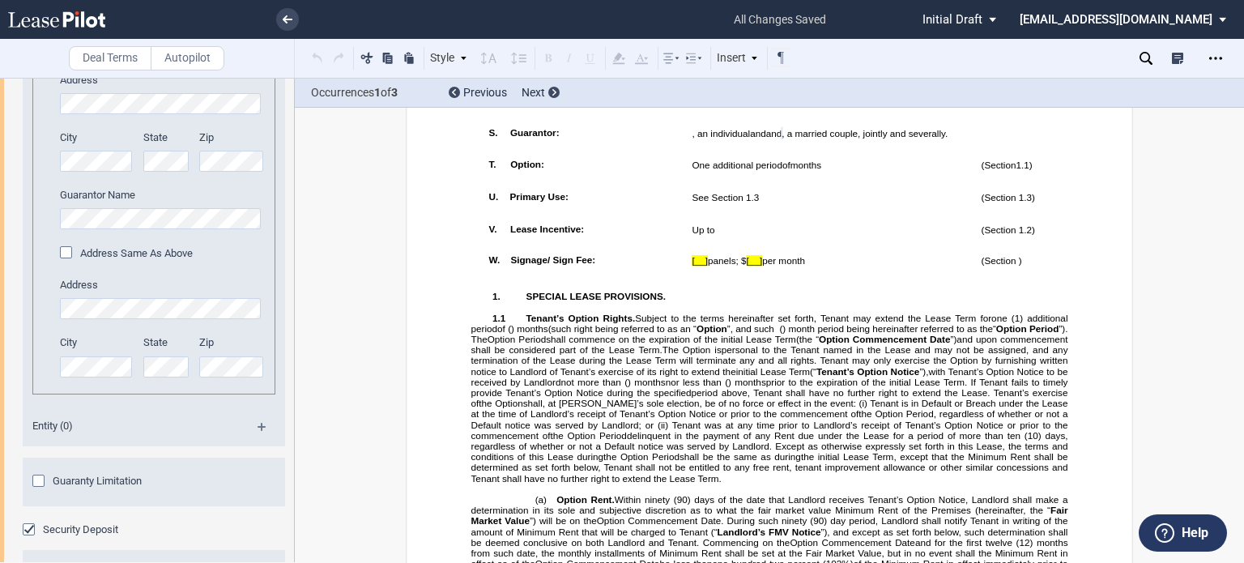
click at [64, 229] on editor-control "Guarantor Name" at bounding box center [162, 208] width 204 height 41
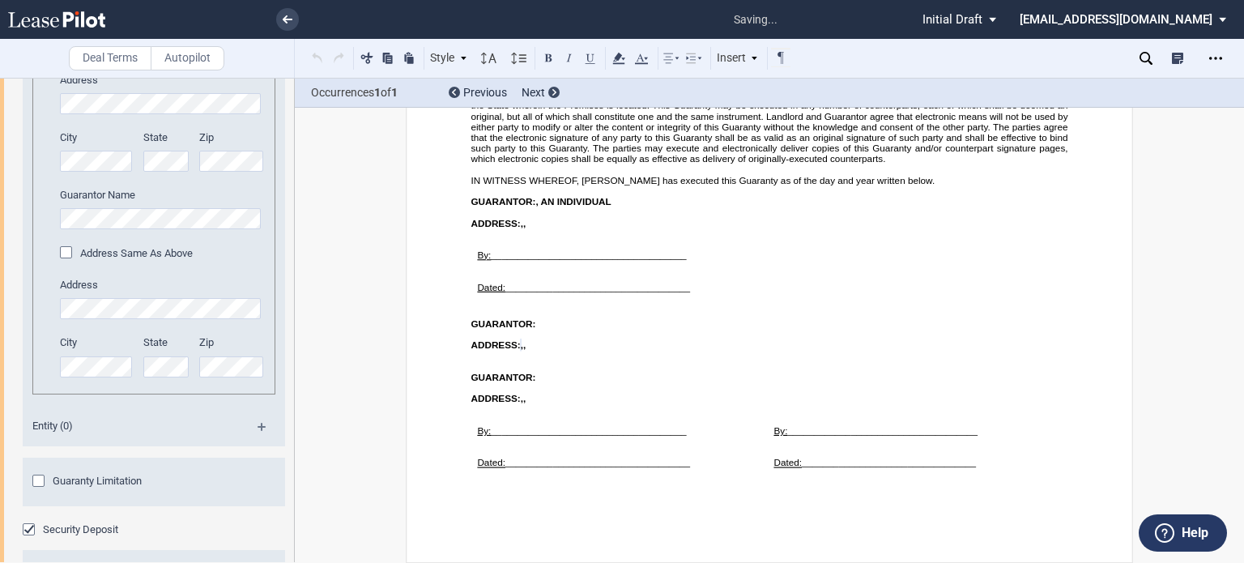
scroll to position [26119, 0]
click at [65, 262] on div "Address Same As Above" at bounding box center [68, 254] width 16 height 16
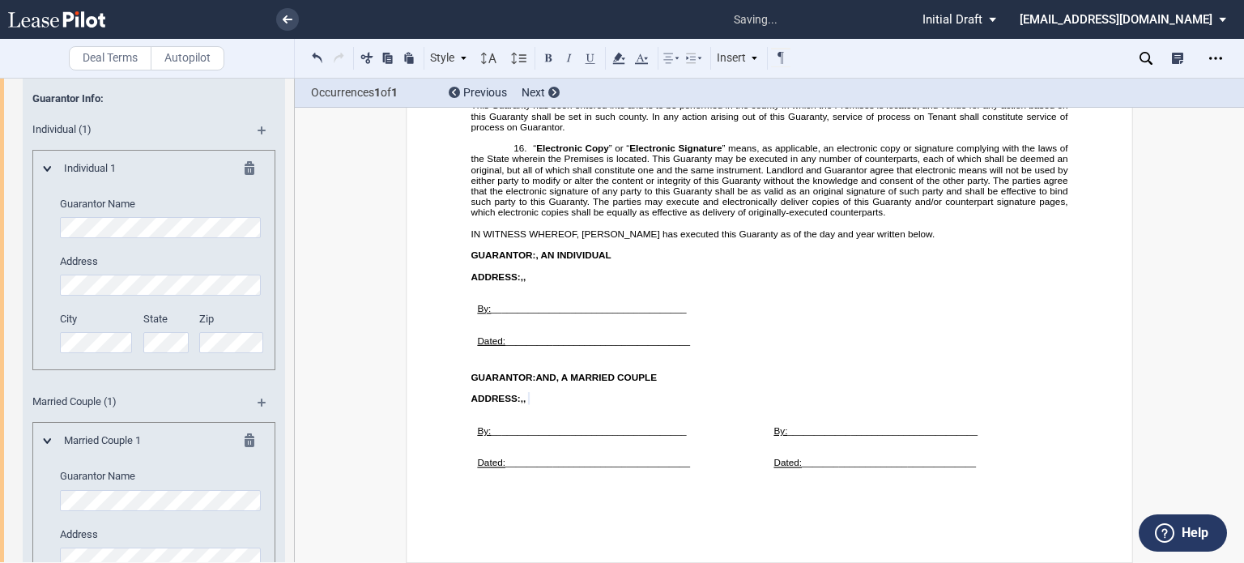
scroll to position [2634, 0]
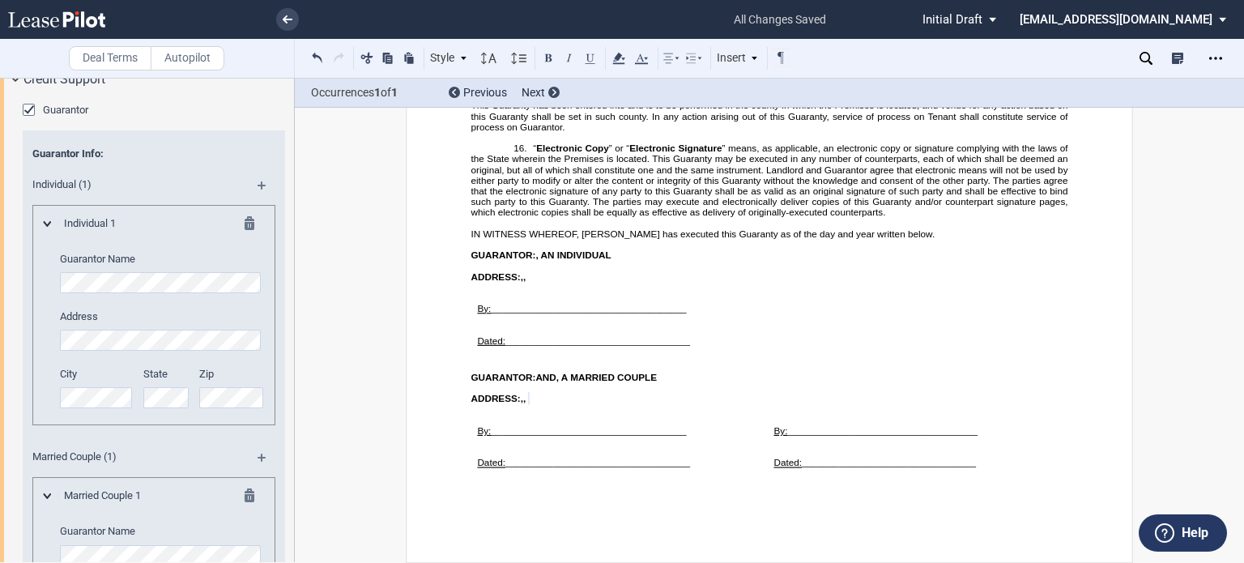
click at [253, 236] on md-icon at bounding box center [254, 225] width 19 height 19
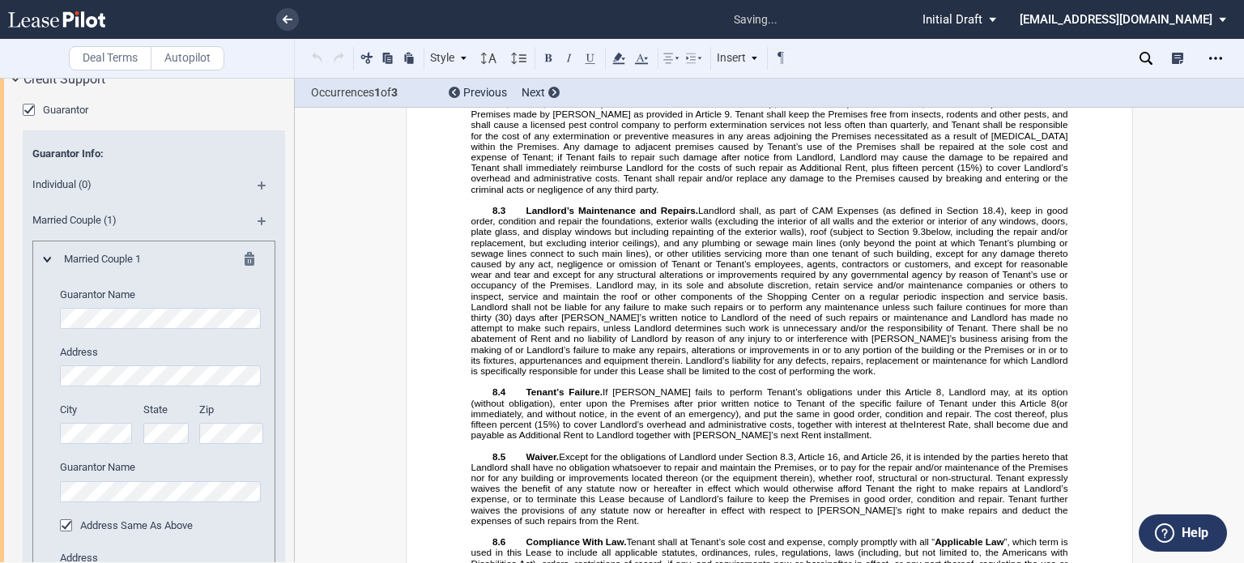
scroll to position [1702, 0]
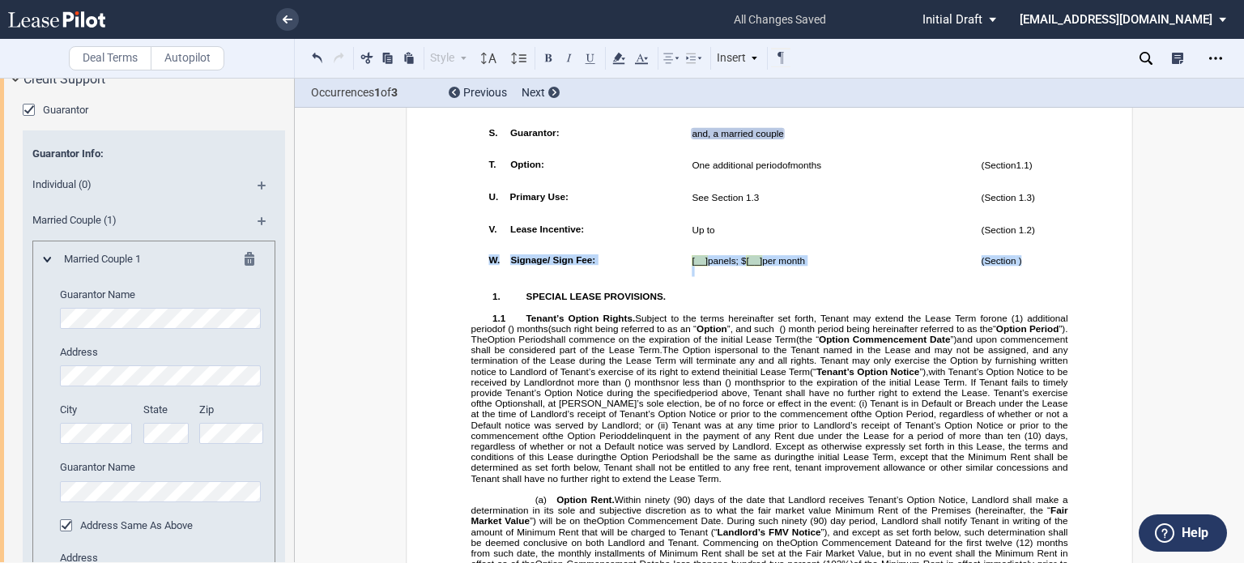
drag, startPoint x: 1019, startPoint y: 400, endPoint x: 480, endPoint y: 394, distance: 538.6
click at [482, 280] on tr "!!SET_LEVEL_0!! !!LEASE_LEVEL_1!! W. Signage/ Sign Fee: [__] panels; $ [__] per…" at bounding box center [784, 265] width 604 height 32
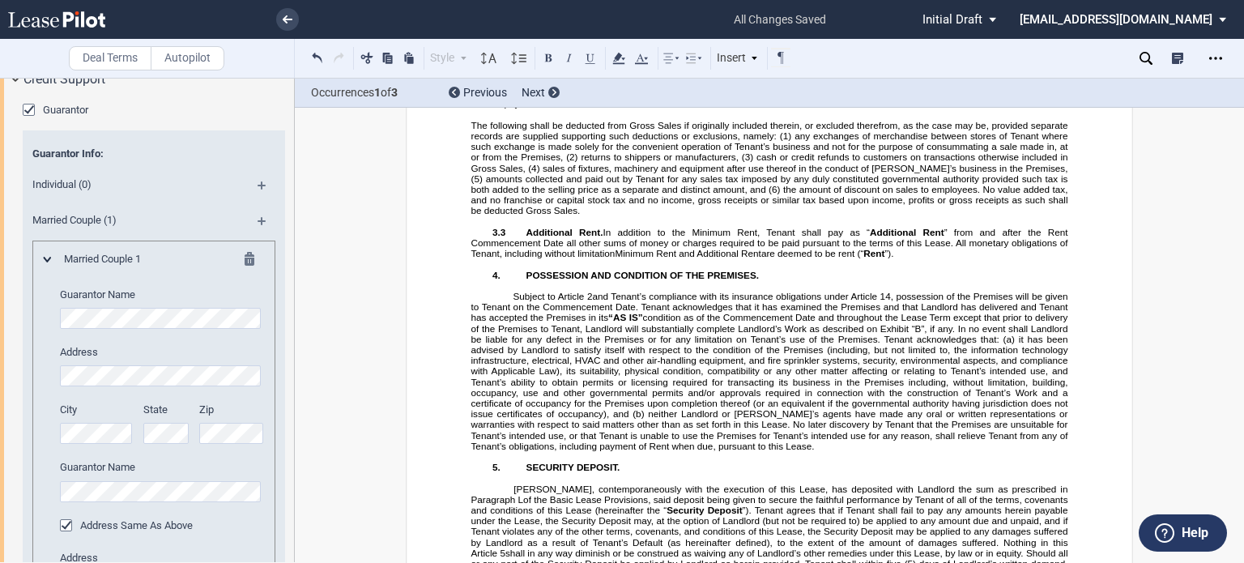
scroll to position [4257, 0]
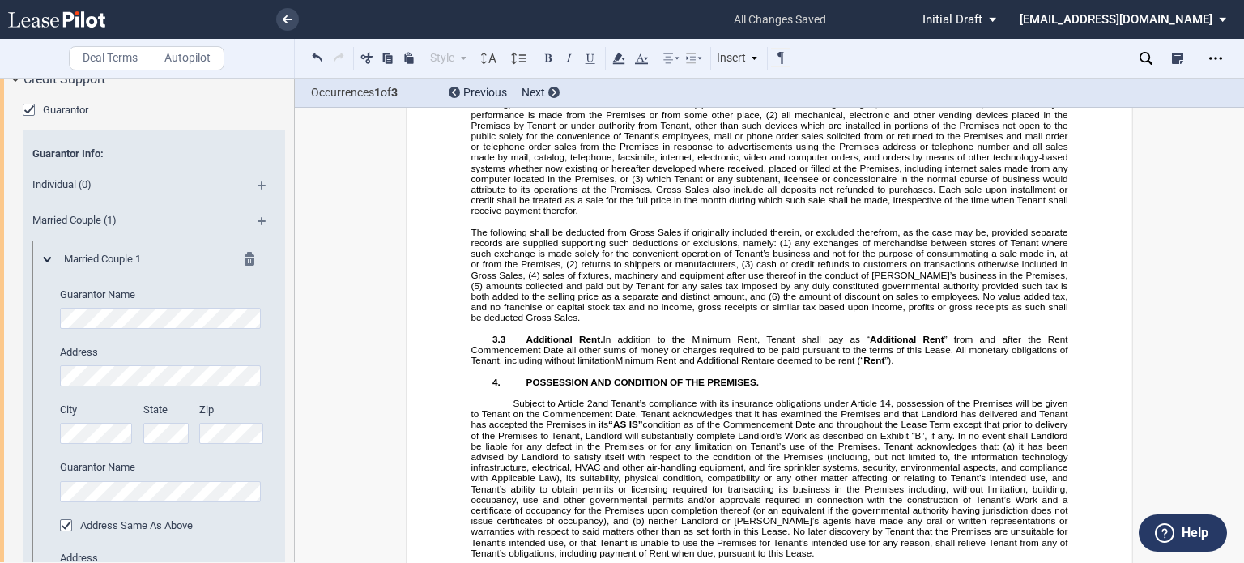
drag, startPoint x: 748, startPoint y: 223, endPoint x: 840, endPoint y: 229, distance: 91.7
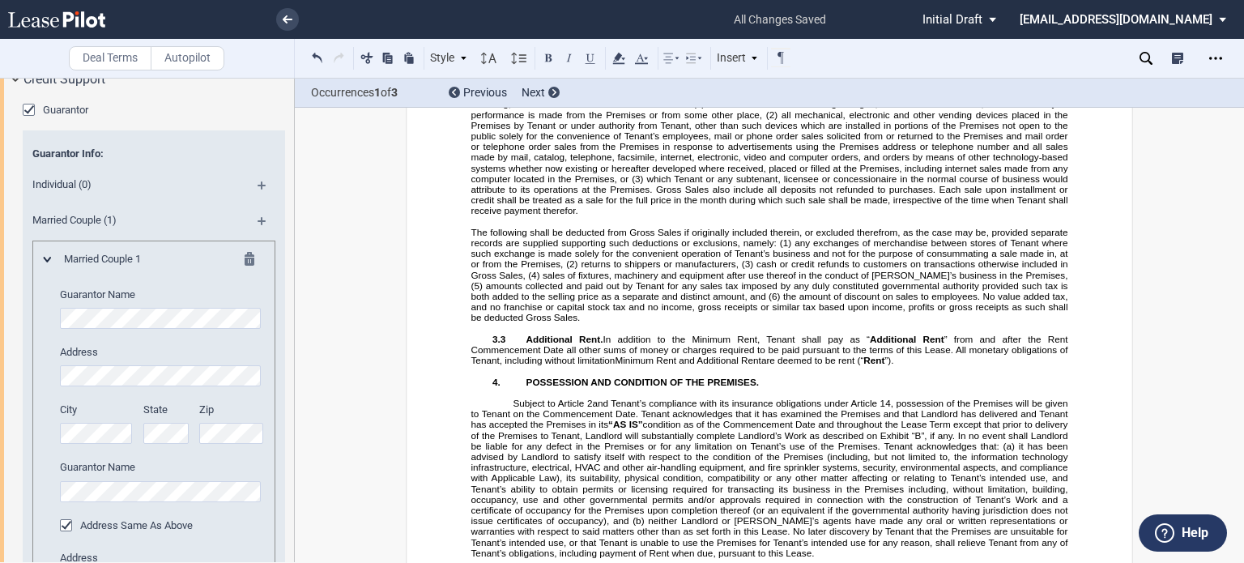
click at [616, 53] on icon at bounding box center [618, 58] width 19 height 19
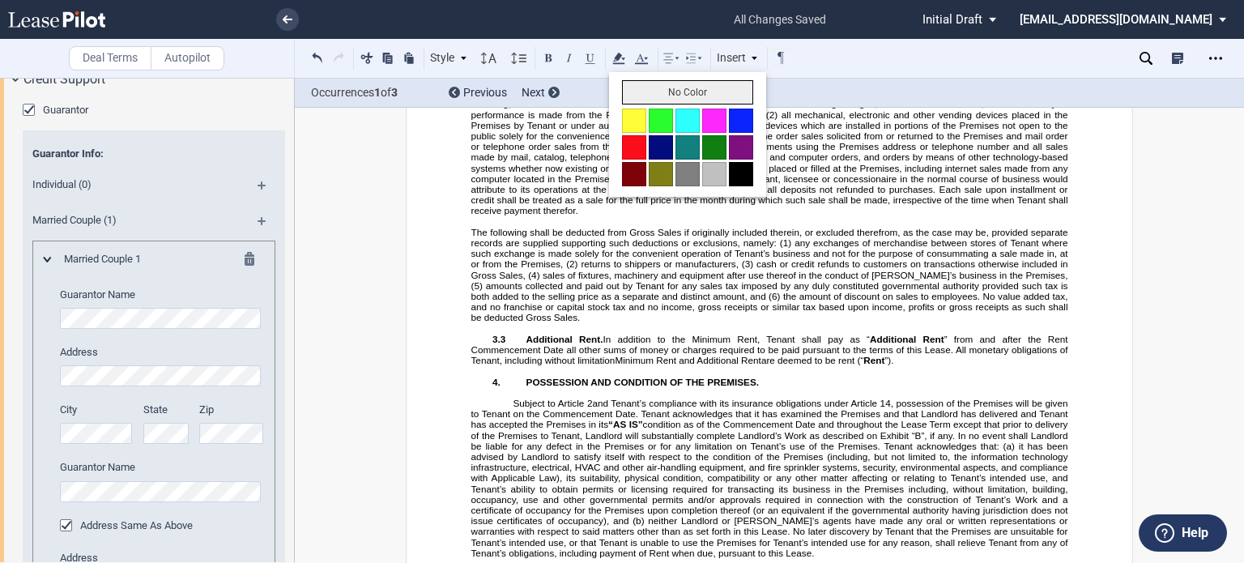
click at [632, 96] on button "No Color" at bounding box center [687, 92] width 131 height 24
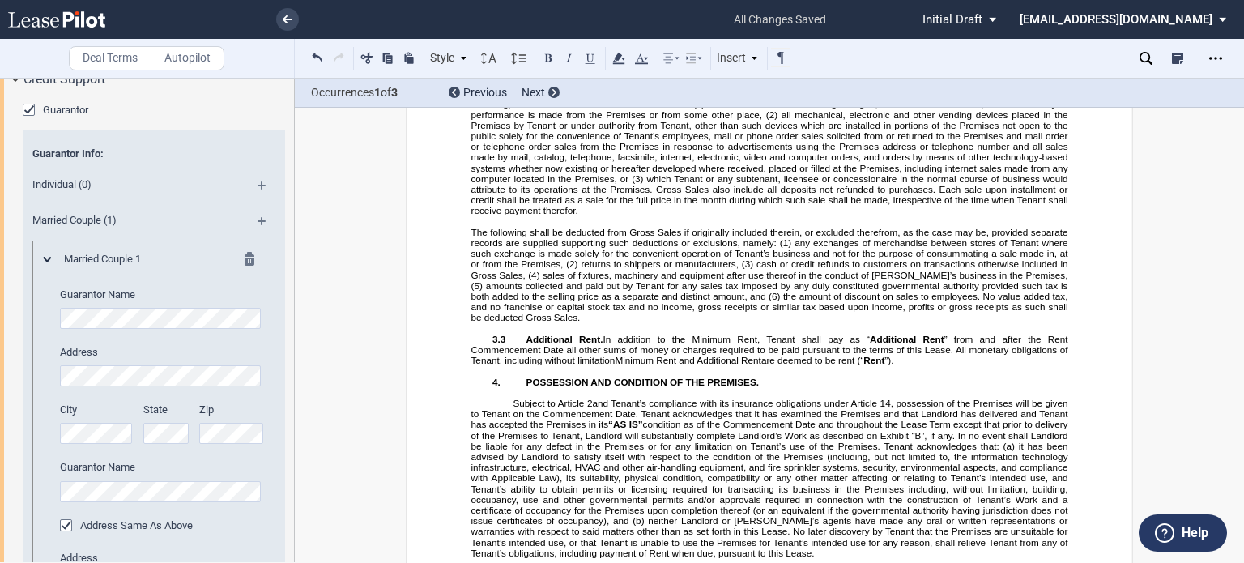
drag, startPoint x: 1026, startPoint y: 245, endPoint x: 1072, endPoint y: 249, distance: 46.4
click at [620, 57] on use at bounding box center [618, 58] width 12 height 11
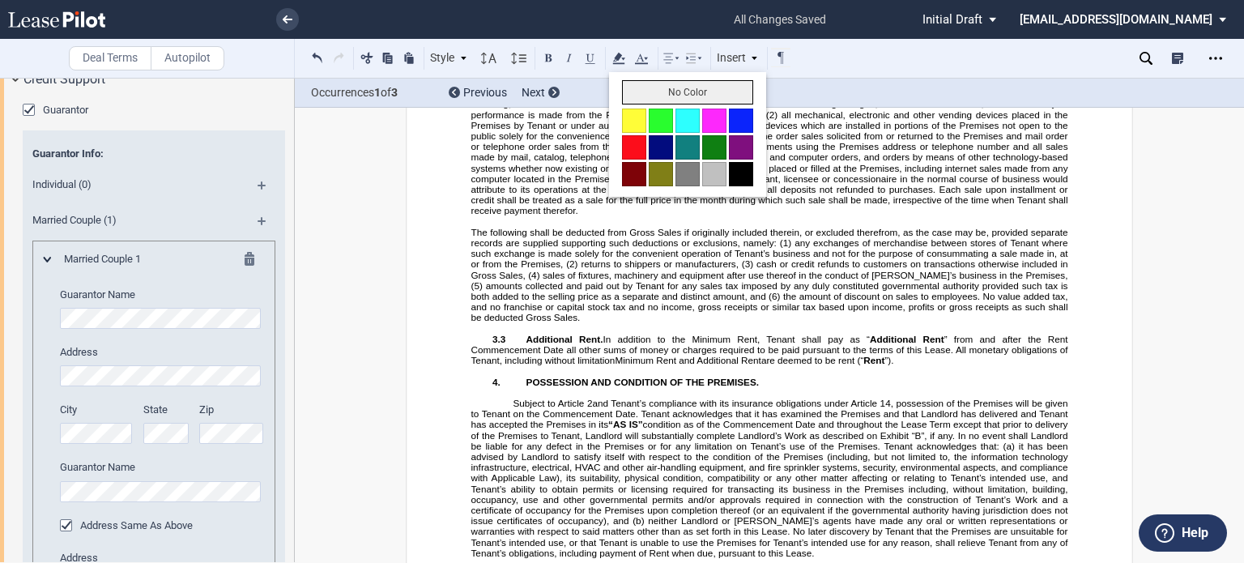
click at [632, 99] on button "No Color" at bounding box center [687, 92] width 131 height 24
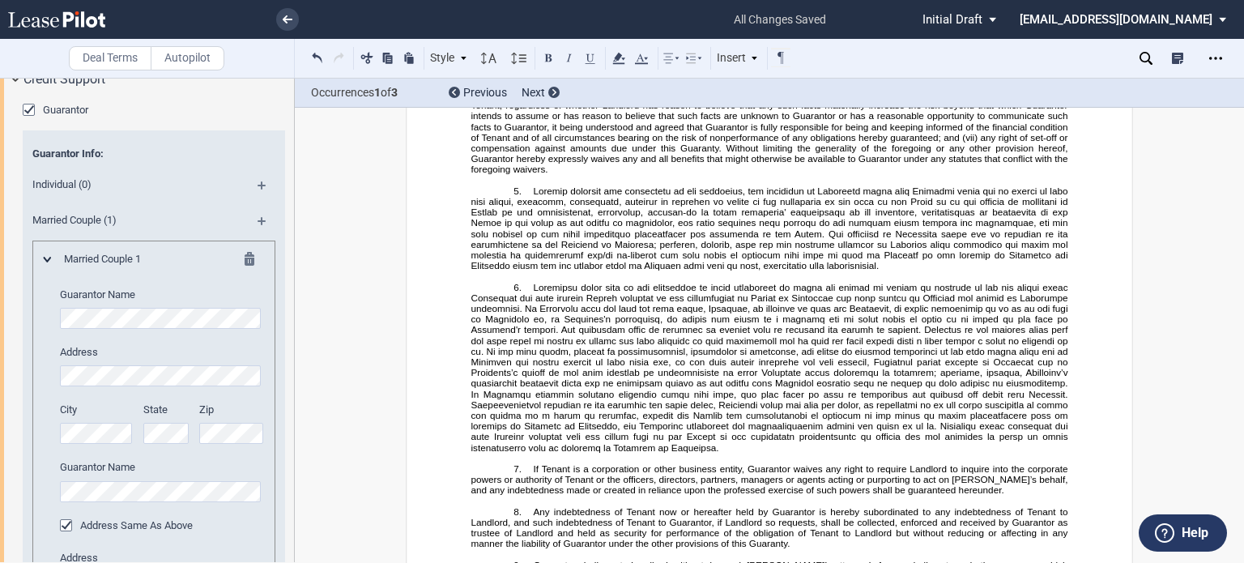
scroll to position [25902, 0]
